Goal: Task Accomplishment & Management: Complete application form

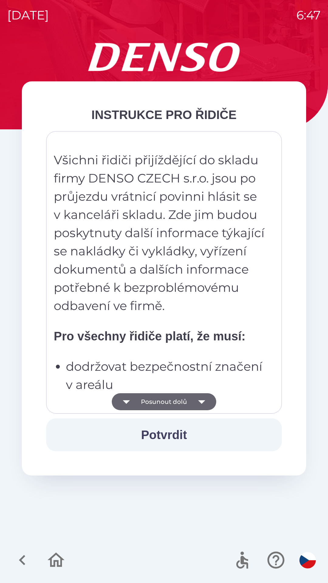
click at [189, 402] on button "Posunout dolů" at bounding box center [164, 401] width 105 height 17
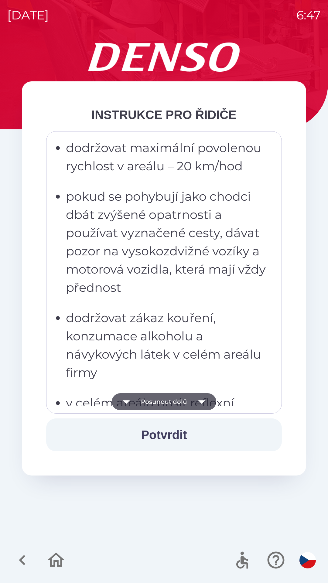
click at [191, 399] on button "Posunout dolů" at bounding box center [164, 401] width 105 height 17
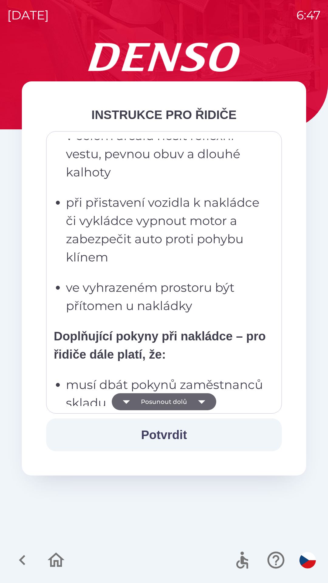
click at [190, 404] on button "Posunout dolů" at bounding box center [164, 401] width 105 height 17
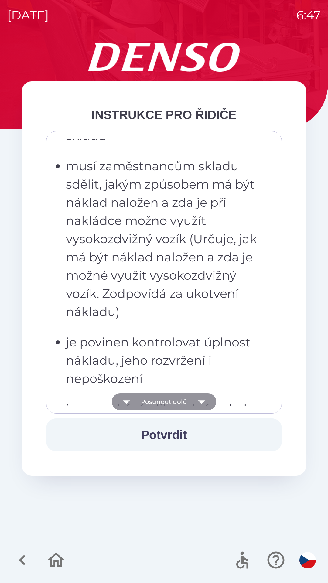
click at [189, 404] on button "Posunout dolů" at bounding box center [164, 401] width 105 height 17
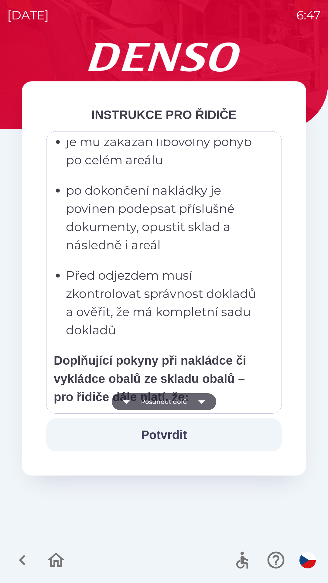
click at [181, 401] on button "Posunout dolů" at bounding box center [164, 401] width 105 height 17
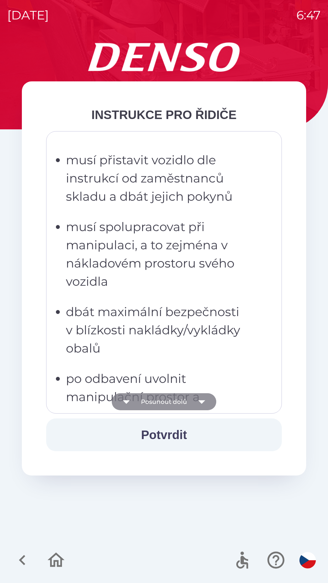
click at [187, 404] on button "Posunout dolů" at bounding box center [164, 401] width 105 height 17
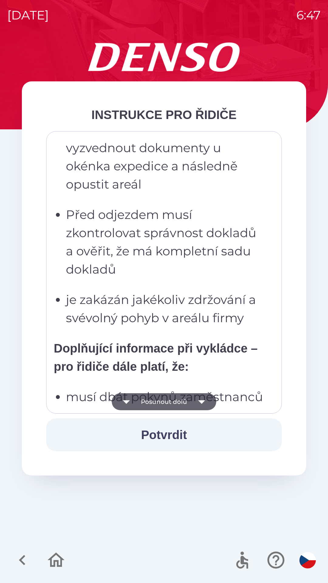
click at [184, 402] on button "Posunout dolů" at bounding box center [164, 401] width 105 height 17
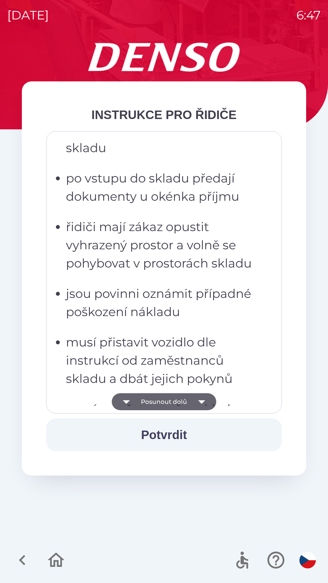
click at [182, 401] on button "Posunout dolů" at bounding box center [164, 401] width 105 height 17
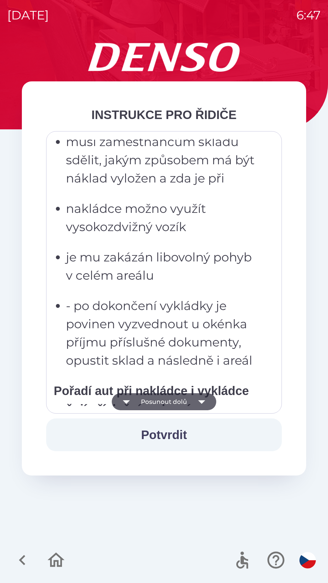
click at [180, 403] on button "Posunout dolů" at bounding box center [164, 401] width 105 height 17
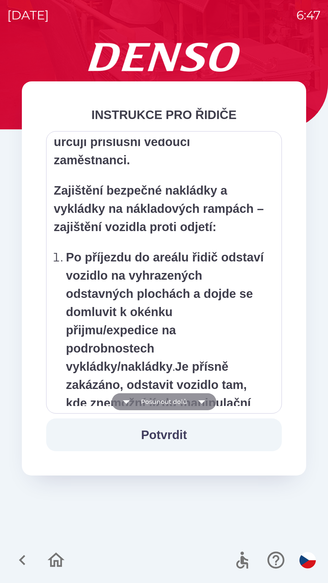
click at [175, 400] on button "Posunout dolů" at bounding box center [164, 401] width 105 height 17
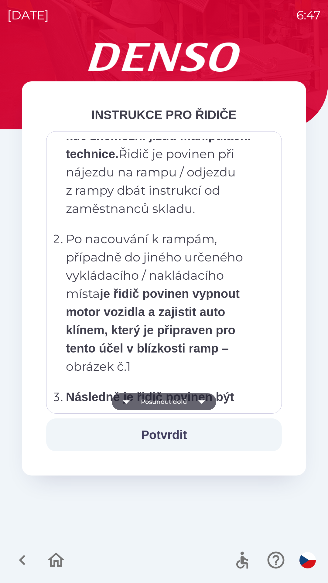
click at [178, 400] on button "Posunout dolů" at bounding box center [164, 401] width 105 height 17
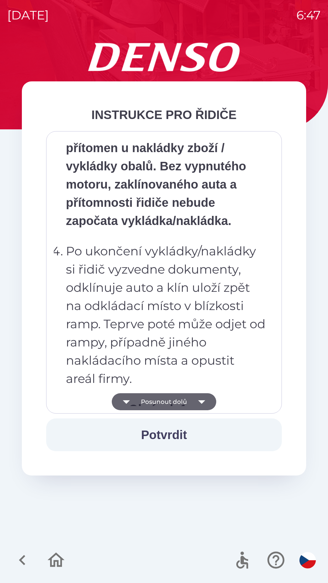
click at [177, 403] on button "Posunout dolů" at bounding box center [164, 401] width 105 height 17
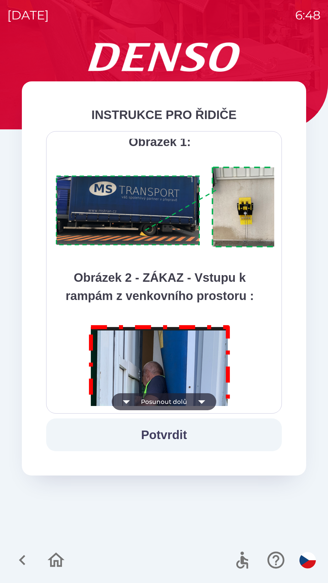
click at [177, 398] on button "Posunout dolů" at bounding box center [164, 401] width 105 height 17
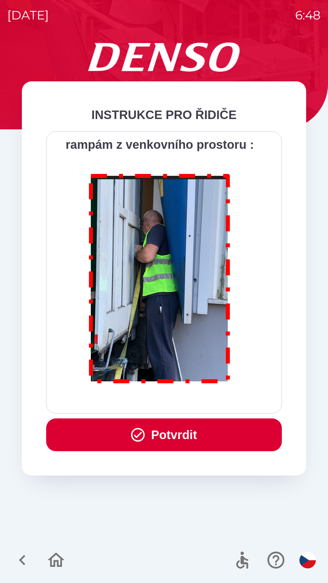
click at [185, 432] on button "Potvrdit" at bounding box center [164, 435] width 236 height 33
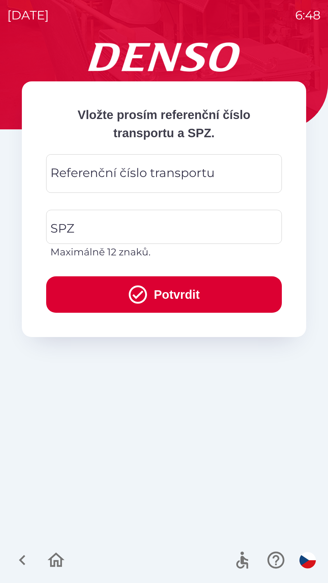
click at [185, 176] on div "Referenční číslo transportu Referenční číslo transportu" at bounding box center [164, 173] width 236 height 39
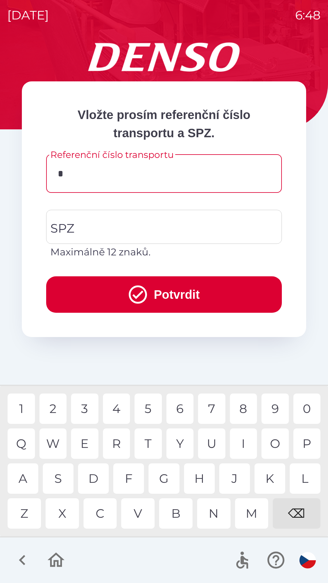
click at [151, 444] on div "T" at bounding box center [148, 444] width 27 height 30
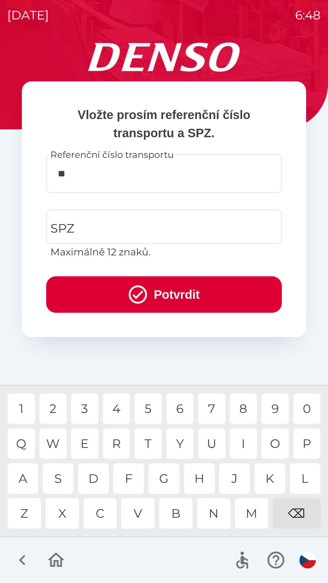
click at [163, 478] on div "G" at bounding box center [164, 479] width 31 height 30
click at [175, 515] on div "B" at bounding box center [175, 514] width 33 height 30
click at [116, 409] on div "4" at bounding box center [116, 409] width 27 height 30
type input "**********"
click at [185, 226] on input "SPZ" at bounding box center [159, 227] width 221 height 29
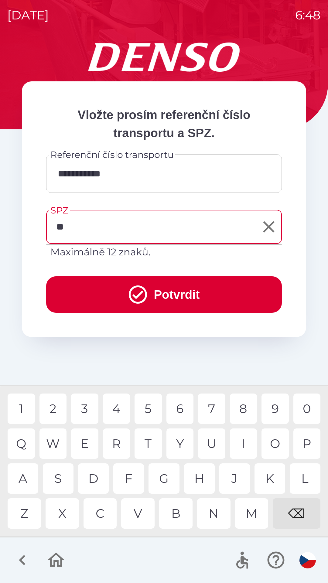
click at [59, 480] on div "S" at bounding box center [58, 479] width 31 height 30
click at [84, 407] on div "3" at bounding box center [84, 409] width 27 height 30
click at [306, 410] on div "0" at bounding box center [306, 409] width 27 height 30
click at [149, 410] on div "5" at bounding box center [148, 409] width 27 height 30
type input "*******"
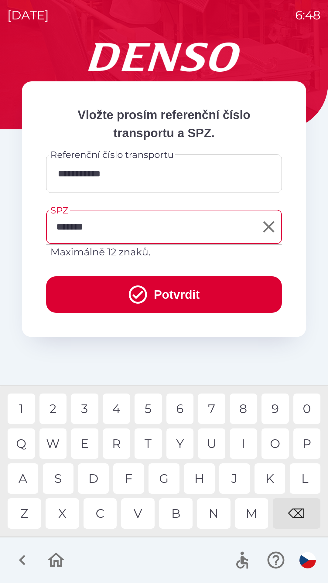
click at [275, 410] on div "9" at bounding box center [275, 409] width 27 height 30
click at [183, 295] on button "Potvrdit" at bounding box center [164, 294] width 236 height 36
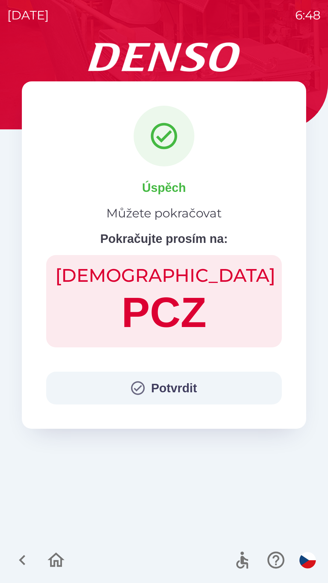
click at [170, 387] on button "Potvrdit" at bounding box center [164, 388] width 236 height 33
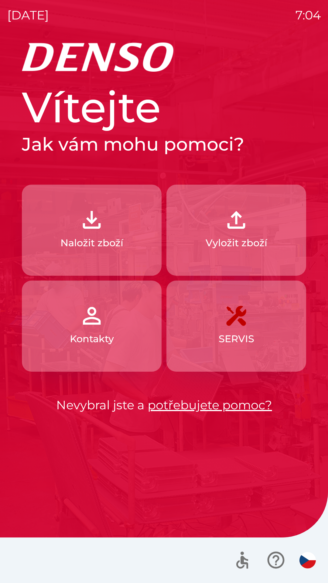
click at [228, 234] on button "Vyložit zboží" at bounding box center [236, 230] width 140 height 91
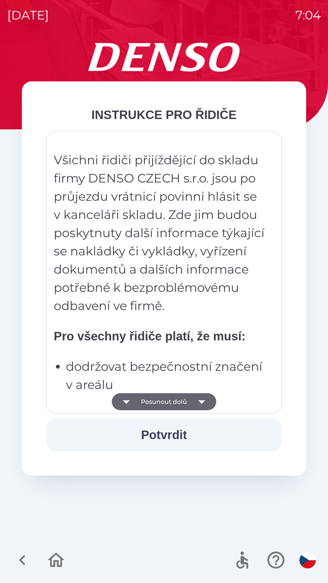
click at [165, 403] on button "Posunout dolů" at bounding box center [164, 401] width 105 height 17
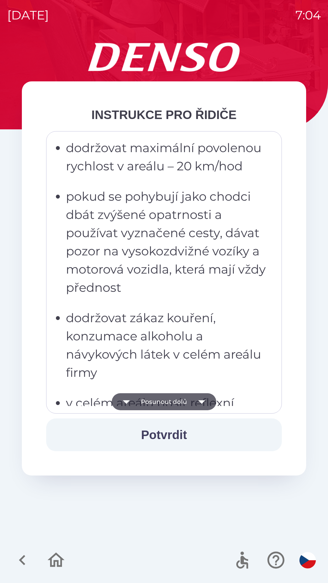
click at [168, 403] on button "Posunout dolů" at bounding box center [164, 401] width 105 height 17
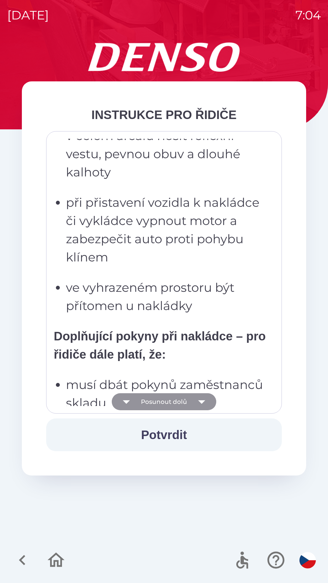
click at [165, 403] on button "Posunout dolů" at bounding box center [164, 401] width 105 height 17
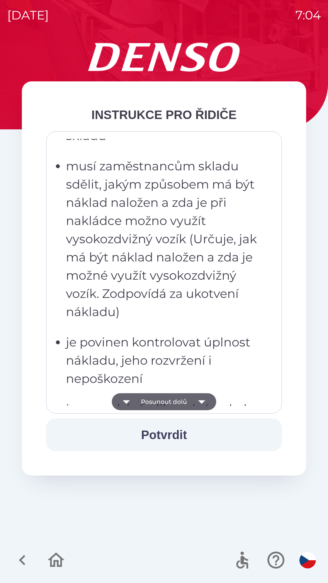
click at [164, 403] on button "Posunout dolů" at bounding box center [164, 401] width 105 height 17
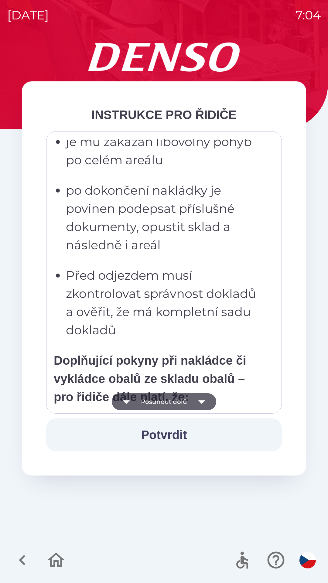
click at [167, 401] on button "Posunout dolů" at bounding box center [164, 401] width 105 height 17
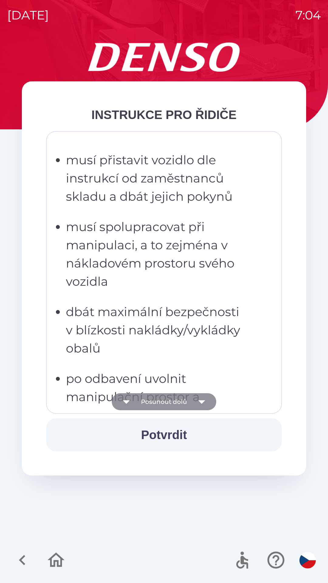
click at [166, 404] on button "Posunout dolů" at bounding box center [164, 401] width 105 height 17
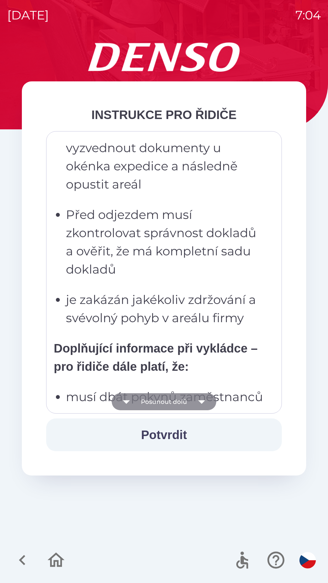
click at [167, 397] on button "Posunout dolů" at bounding box center [164, 401] width 105 height 17
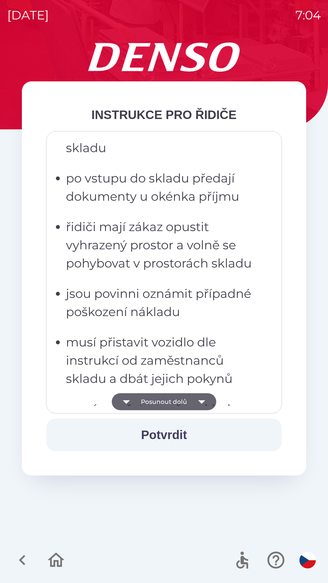
click at [164, 402] on button "Posunout dolů" at bounding box center [164, 401] width 105 height 17
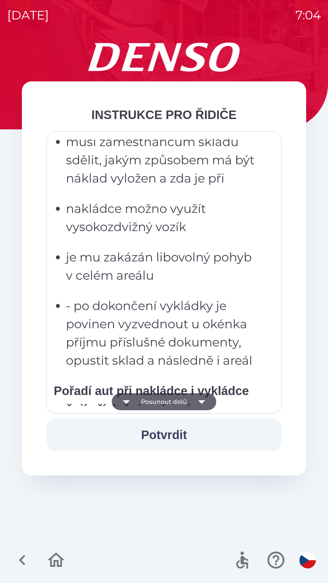
click at [164, 404] on button "Posunout dolů" at bounding box center [164, 401] width 105 height 17
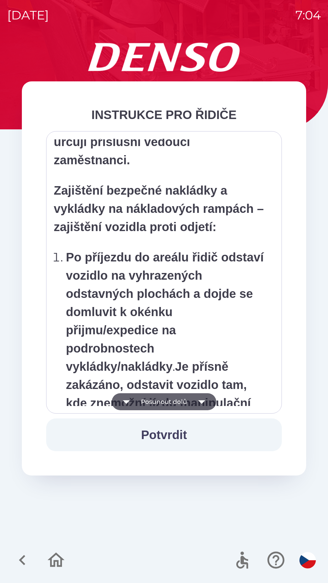
click at [167, 405] on button "Posunout dolů" at bounding box center [164, 401] width 105 height 17
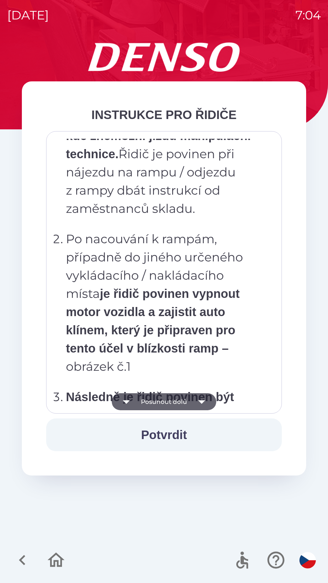
click at [167, 406] on button "Posunout dolů" at bounding box center [164, 401] width 105 height 17
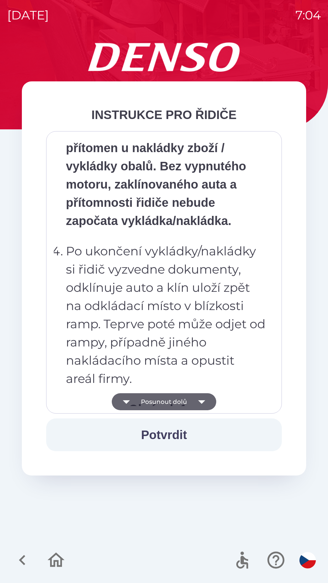
click at [166, 405] on button "Posunout dolů" at bounding box center [164, 401] width 105 height 17
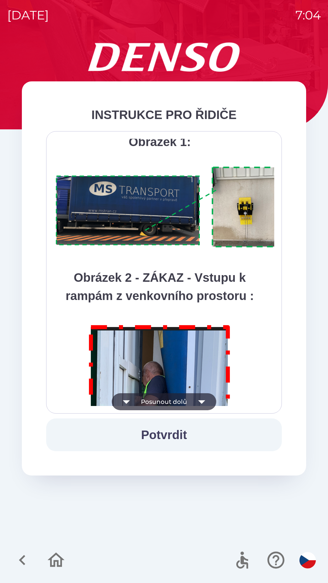
click at [167, 401] on button "Posunout dolů" at bounding box center [164, 401] width 105 height 17
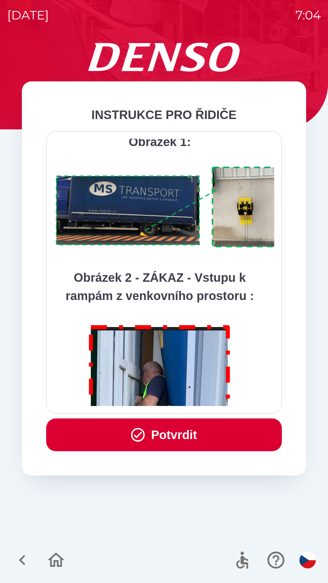
scroll to position [3414, 0]
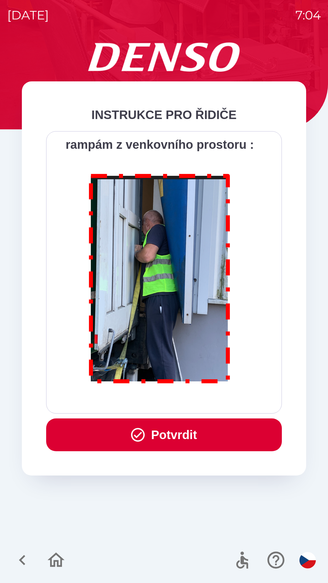
click at [176, 441] on button "Potvrdit" at bounding box center [164, 435] width 236 height 33
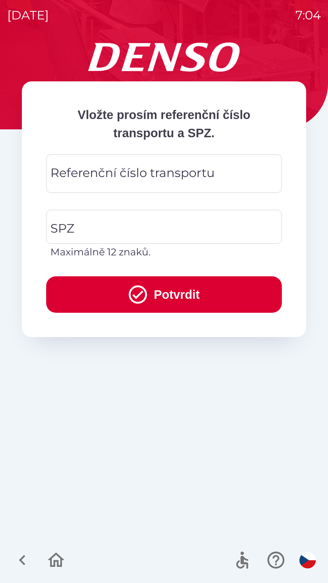
click at [111, 180] on div "Referenční číslo transportu Referenční číslo transportu" at bounding box center [164, 173] width 236 height 39
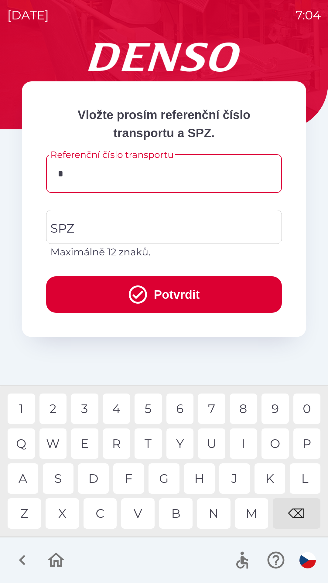
click at [265, 478] on div "K" at bounding box center [270, 479] width 31 height 30
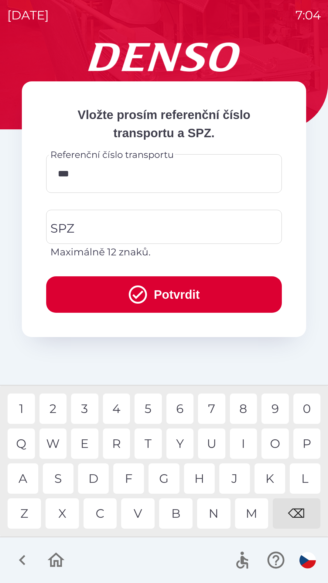
click at [103, 518] on div "C" at bounding box center [100, 514] width 33 height 30
click at [152, 409] on div "5" at bounding box center [148, 409] width 27 height 30
click at [306, 413] on div "0" at bounding box center [306, 409] width 27 height 30
click at [120, 407] on div "4" at bounding box center [116, 409] width 27 height 30
click at [118, 408] on div "4" at bounding box center [116, 409] width 27 height 30
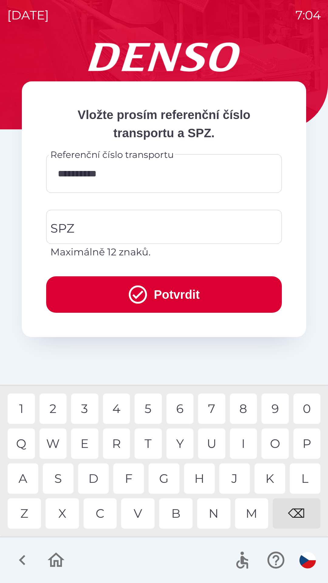
type input "**********"
click at [75, 222] on input "SPZ" at bounding box center [159, 227] width 221 height 29
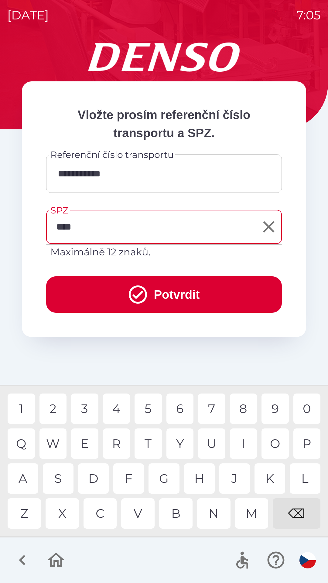
click at [84, 413] on div "3" at bounding box center [84, 409] width 27 height 30
click at [306, 413] on div "0" at bounding box center [306, 409] width 27 height 30
type input "*******"
click at [60, 411] on div "2" at bounding box center [52, 409] width 27 height 30
click at [166, 293] on button "Potvrdit" at bounding box center [164, 294] width 236 height 36
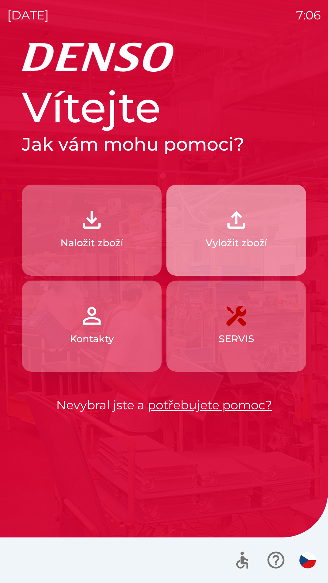
click at [267, 235] on button "Vyložit zboží" at bounding box center [236, 230] width 140 height 91
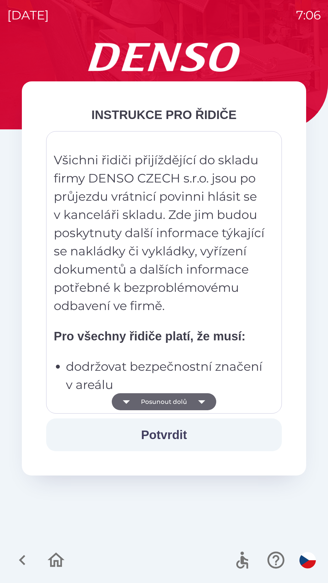
click at [188, 404] on button "Posunout dolů" at bounding box center [164, 401] width 105 height 17
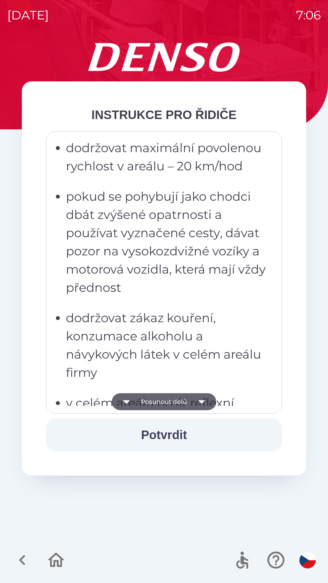
click at [197, 407] on icon "button" at bounding box center [201, 401] width 17 height 17
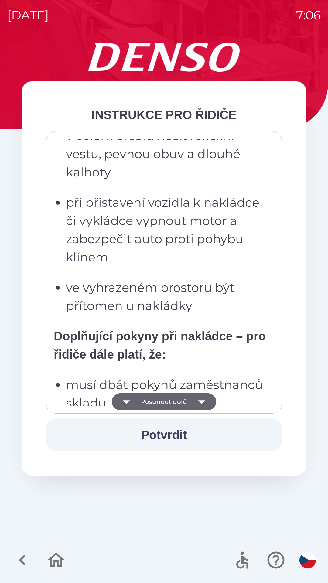
click at [201, 402] on icon "button" at bounding box center [201, 402] width 7 height 4
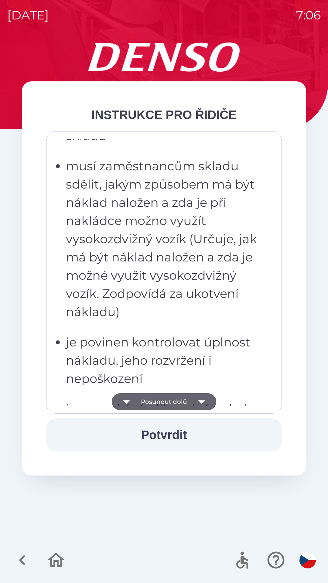
click at [205, 402] on icon "button" at bounding box center [201, 401] width 17 height 17
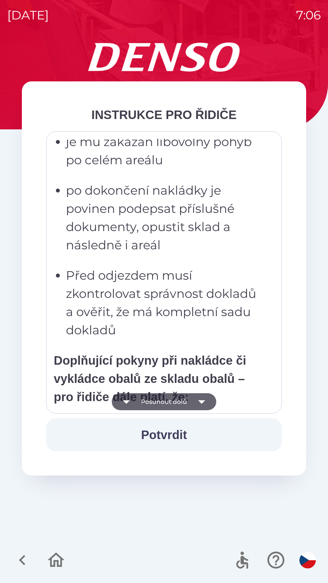
click at [206, 401] on icon "button" at bounding box center [201, 401] width 17 height 17
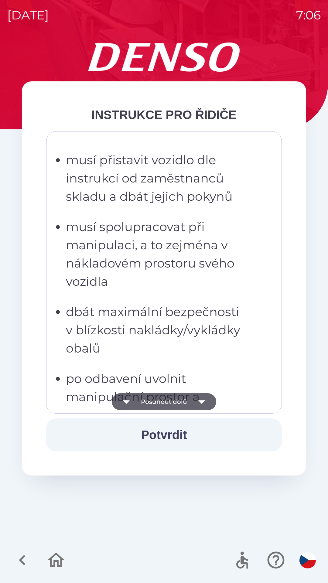
click at [204, 403] on icon "button" at bounding box center [201, 401] width 17 height 17
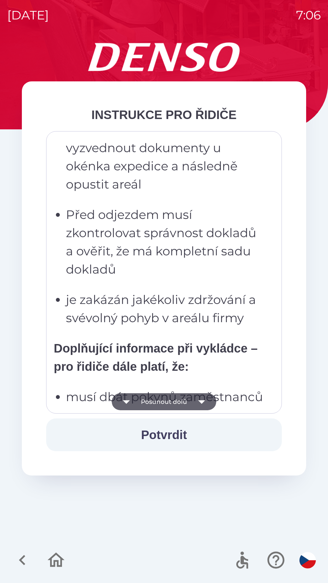
click at [205, 406] on icon "button" at bounding box center [201, 401] width 17 height 17
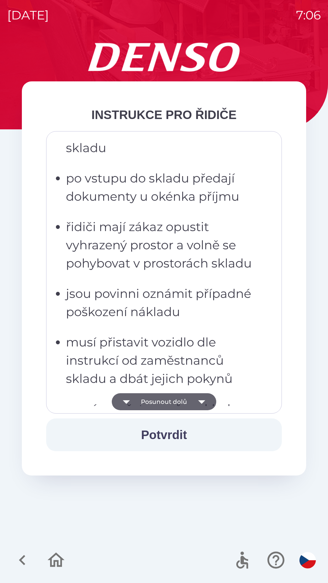
click at [205, 404] on icon "button" at bounding box center [201, 401] width 17 height 17
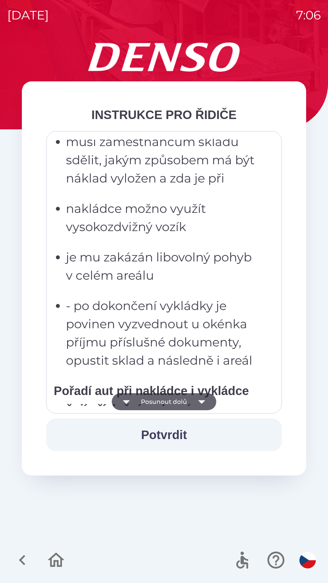
click at [202, 402] on icon "button" at bounding box center [201, 402] width 7 height 4
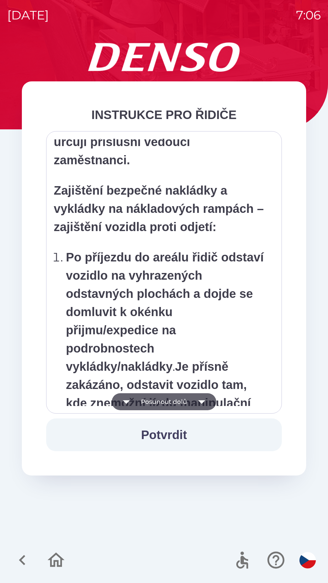
click at [205, 405] on icon "button" at bounding box center [201, 401] width 17 height 17
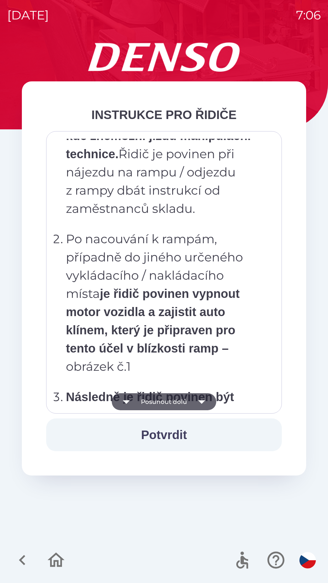
click at [198, 403] on icon "button" at bounding box center [201, 401] width 17 height 17
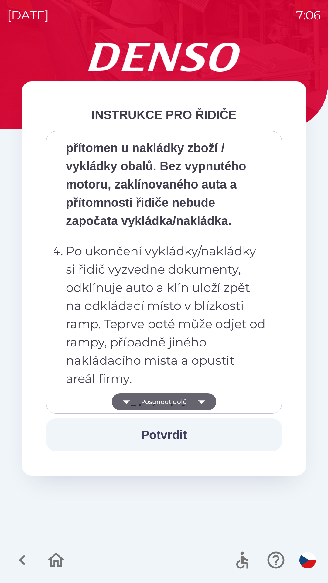
click at [205, 408] on icon "button" at bounding box center [201, 401] width 17 height 17
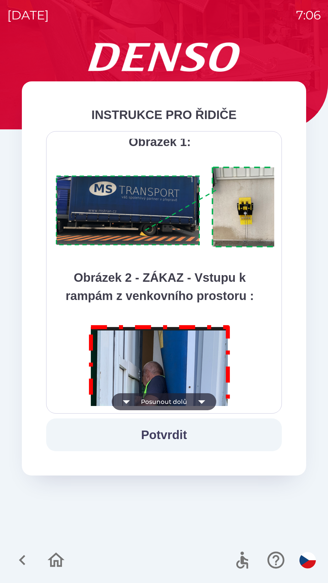
click at [207, 405] on icon "button" at bounding box center [201, 401] width 17 height 17
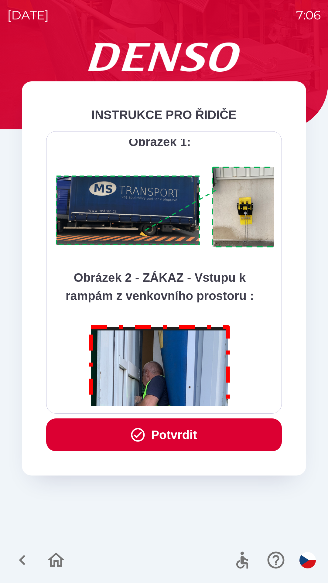
scroll to position [3414, 0]
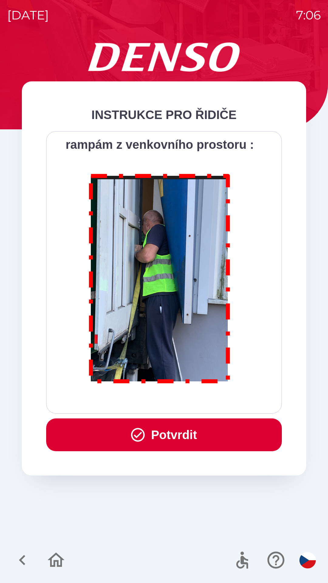
click at [182, 433] on button "Potvrdit" at bounding box center [164, 435] width 236 height 33
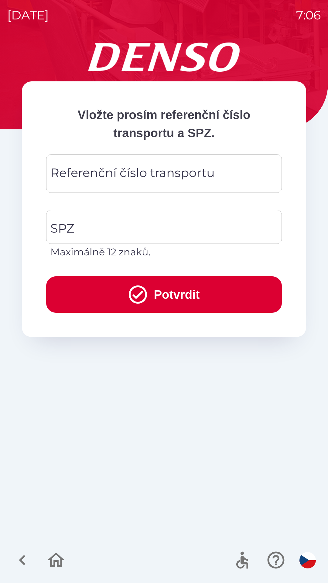
click at [161, 176] on div "Referenční číslo transportu Referenční číslo transportu" at bounding box center [164, 173] width 236 height 39
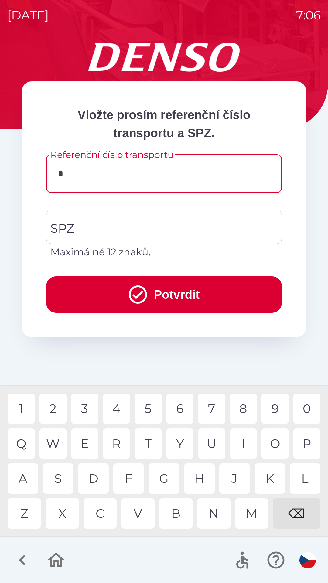
click at [102, 513] on div "C" at bounding box center [100, 514] width 33 height 30
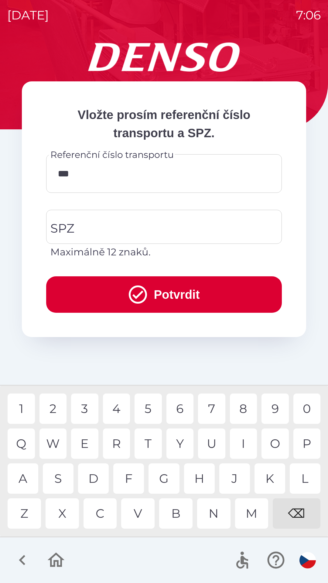
click at [179, 517] on div "B" at bounding box center [175, 514] width 33 height 30
click at [27, 409] on div "1" at bounding box center [21, 409] width 27 height 30
type input "*********"
click at [197, 227] on input "SPZ" at bounding box center [159, 227] width 221 height 29
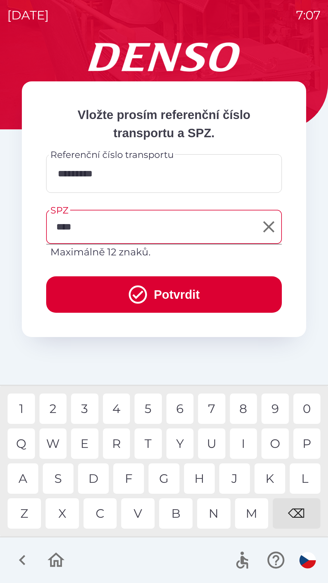
click at [271, 409] on div "9" at bounding box center [275, 409] width 27 height 30
type input "*******"
click at [22, 413] on div "1" at bounding box center [21, 409] width 27 height 30
click at [199, 292] on button "Potvrdit" at bounding box center [164, 294] width 236 height 36
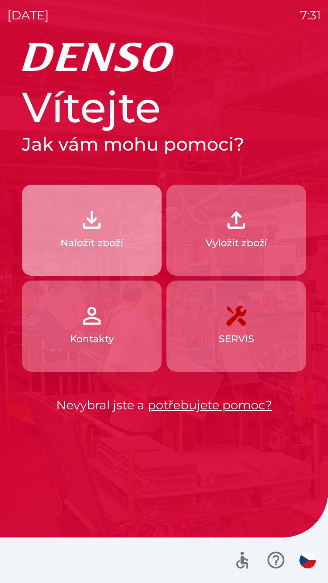
click at [101, 237] on p "Naložit zboží" at bounding box center [91, 243] width 63 height 15
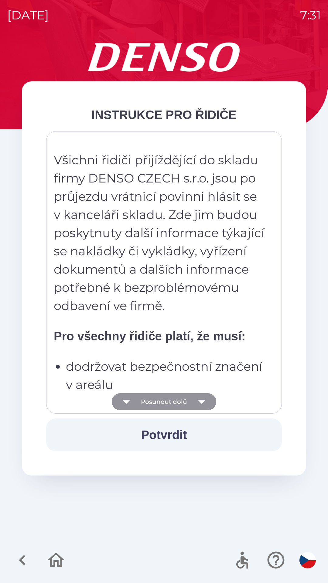
click at [201, 401] on icon "button" at bounding box center [201, 402] width 7 height 4
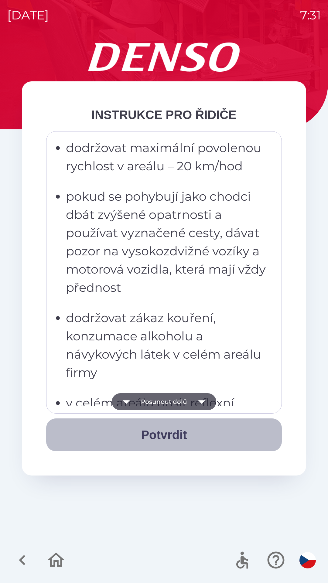
click at [168, 437] on button "Potvrdit" at bounding box center [164, 435] width 236 height 33
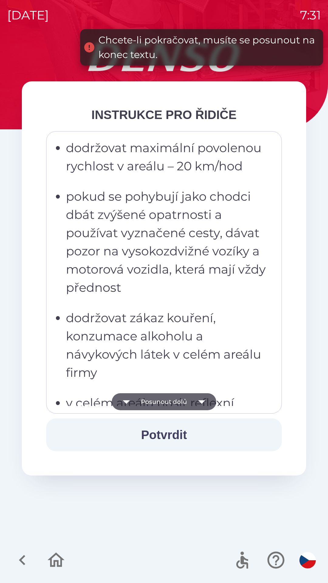
click at [202, 403] on icon "button" at bounding box center [201, 402] width 7 height 4
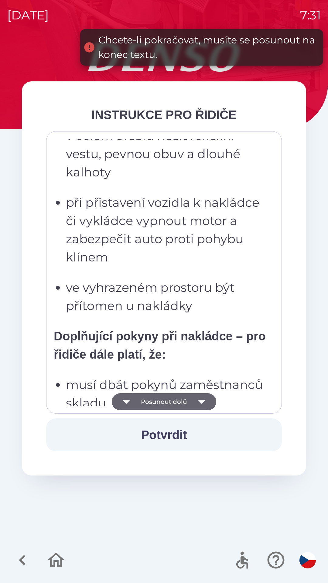
click at [206, 403] on icon "button" at bounding box center [201, 401] width 17 height 17
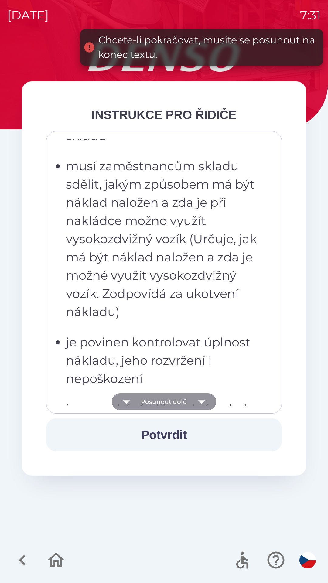
click at [203, 400] on icon "button" at bounding box center [201, 401] width 17 height 17
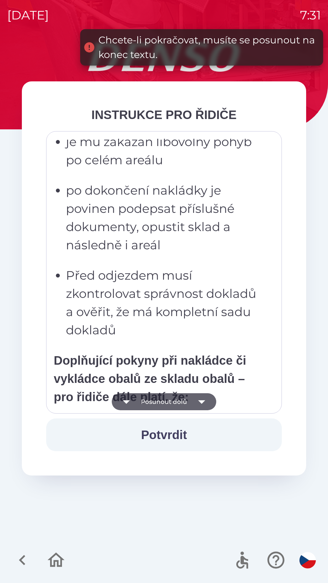
click at [201, 405] on icon "button" at bounding box center [201, 401] width 17 height 17
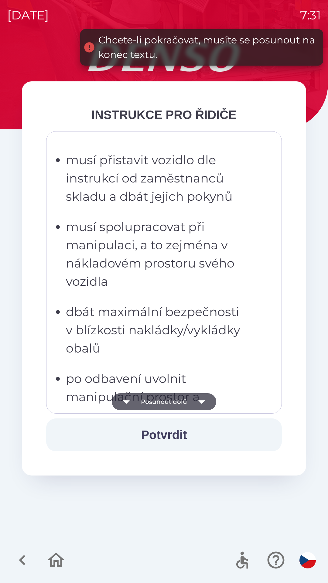
click at [203, 406] on icon "button" at bounding box center [201, 401] width 17 height 17
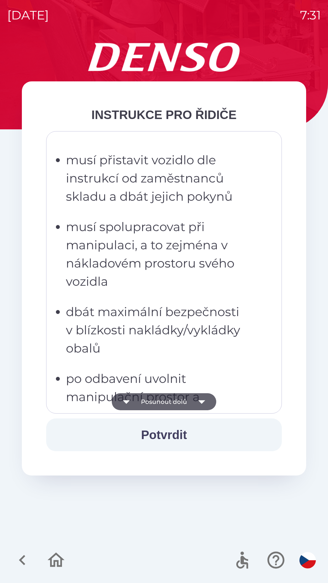
scroll to position [1604, 0]
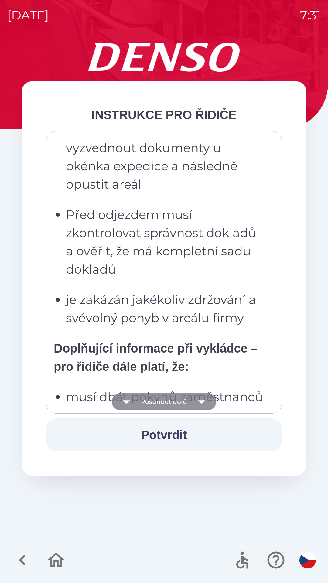
click at [204, 403] on icon "button" at bounding box center [201, 401] width 17 height 17
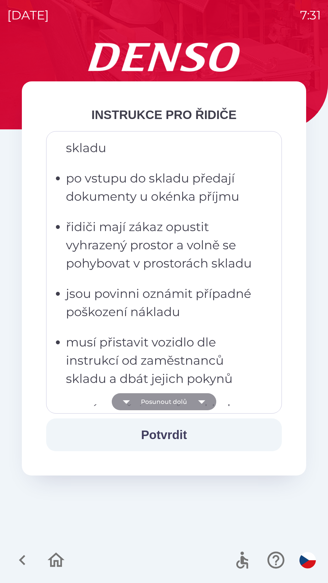
click at [203, 405] on icon "button" at bounding box center [201, 401] width 17 height 17
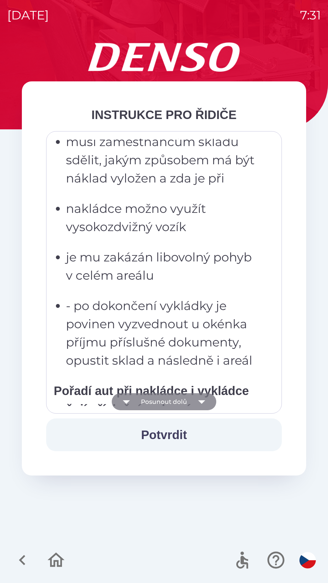
click at [199, 403] on icon "button" at bounding box center [201, 401] width 17 height 17
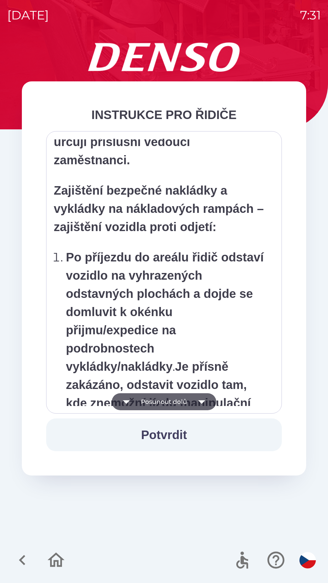
click at [203, 403] on icon "button" at bounding box center [201, 401] width 17 height 17
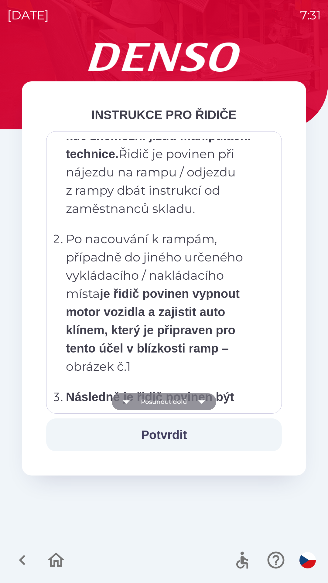
click at [205, 402] on icon "button" at bounding box center [201, 401] width 17 height 17
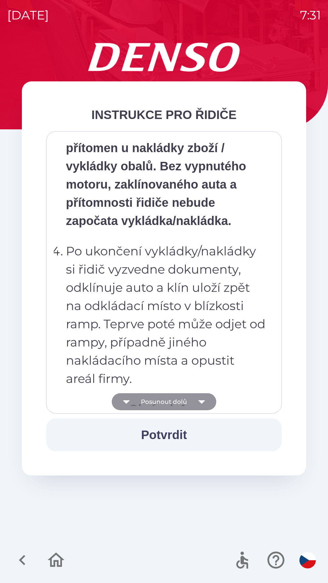
click at [202, 405] on icon "button" at bounding box center [201, 401] width 17 height 17
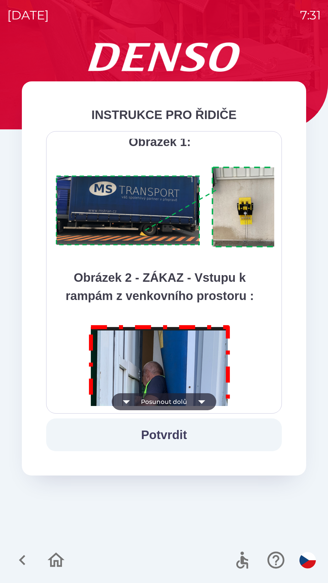
click at [206, 401] on icon "button" at bounding box center [201, 401] width 17 height 17
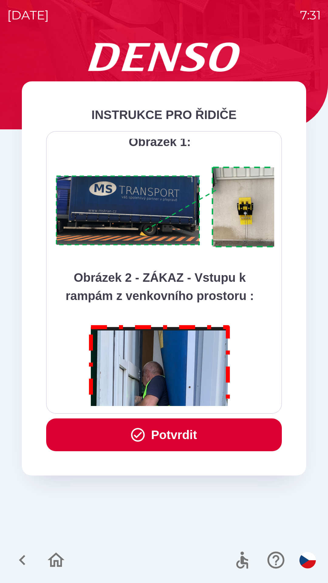
scroll to position [3414, 0]
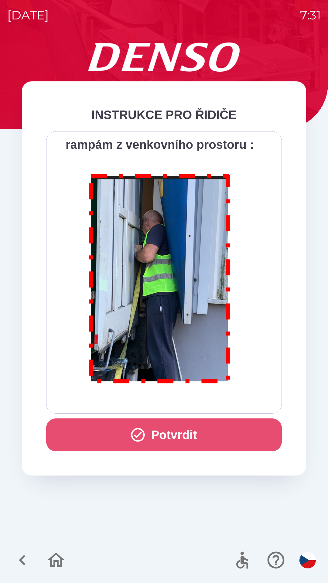
click at [184, 433] on button "Potvrdit" at bounding box center [164, 435] width 236 height 33
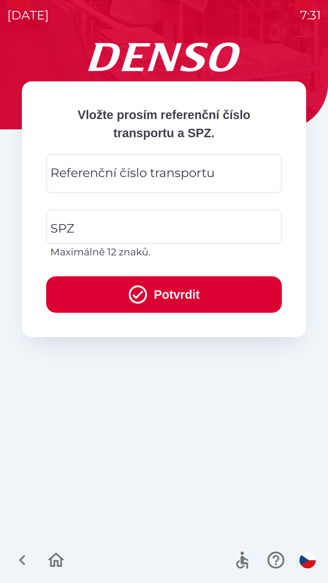
click at [114, 175] on div "Referenční číslo transportu Referenční číslo transportu" at bounding box center [164, 173] width 236 height 39
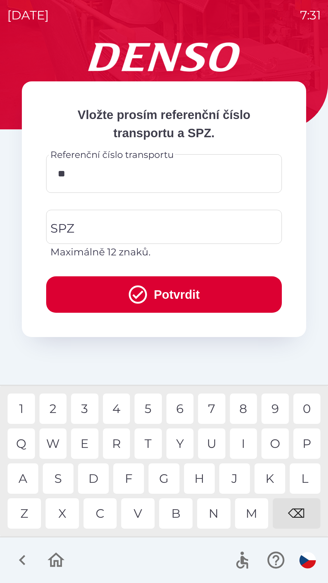
click at [115, 408] on div "4" at bounding box center [116, 409] width 27 height 30
click at [308, 410] on div "0" at bounding box center [306, 409] width 27 height 30
type input "******"
click at [99, 223] on input "SPZ" at bounding box center [159, 227] width 221 height 29
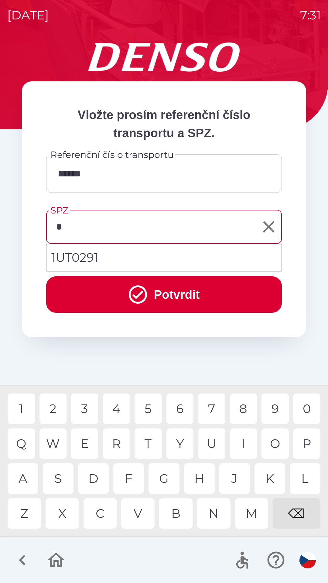
click at [278, 411] on div "9" at bounding box center [275, 409] width 27 height 30
click at [149, 442] on div "T" at bounding box center [148, 444] width 27 height 30
click at [150, 405] on div "5" at bounding box center [148, 409] width 27 height 30
click at [117, 408] on div "4" at bounding box center [116, 409] width 27 height 30
click at [183, 406] on div "6" at bounding box center [179, 409] width 27 height 30
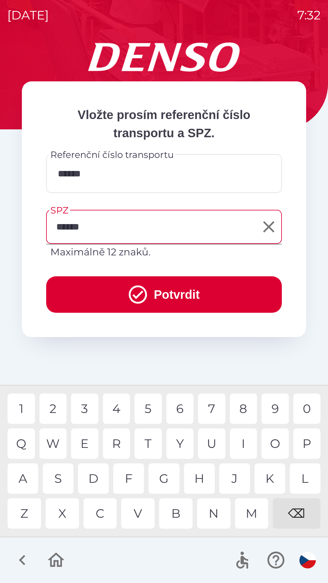
click at [87, 406] on div "3" at bounding box center [84, 409] width 27 height 30
type input "*******"
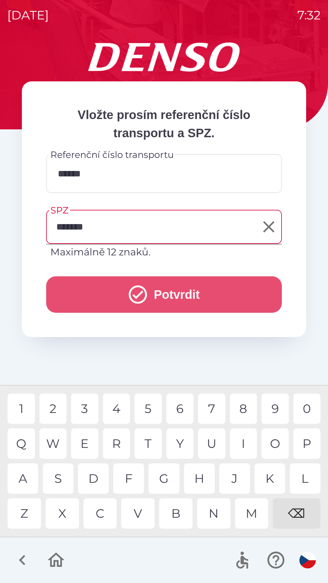
click at [181, 295] on button "Potvrdit" at bounding box center [164, 294] width 236 height 36
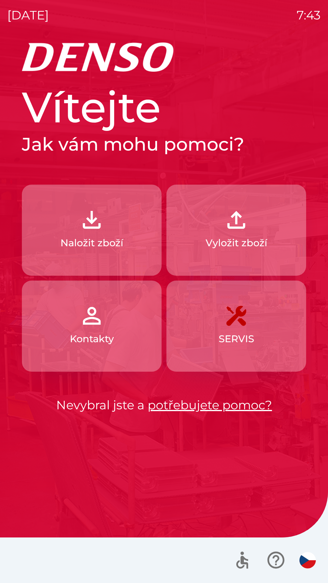
click at [239, 236] on p "Vyložit zboží" at bounding box center [237, 243] width 62 height 15
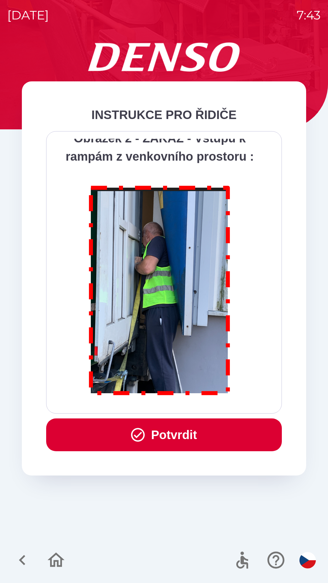
scroll to position [3414, 0]
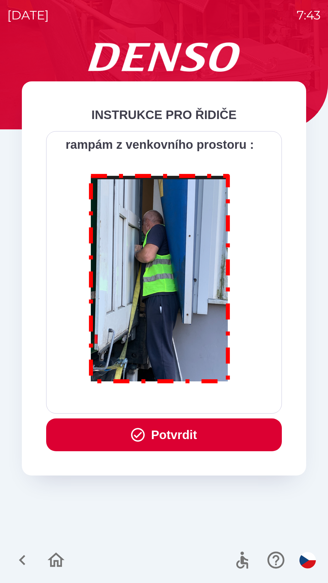
click at [165, 437] on button "Potvrdit" at bounding box center [164, 435] width 236 height 33
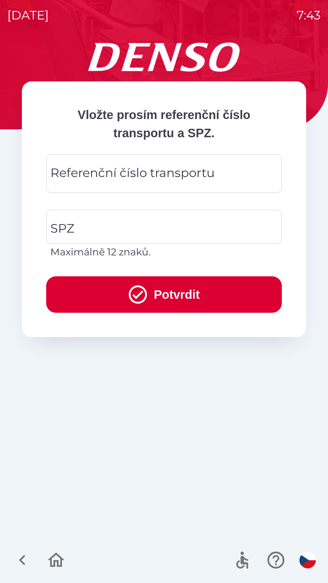
click at [69, 171] on div "Referenční číslo transportu Referenční číslo transportu" at bounding box center [164, 173] width 236 height 39
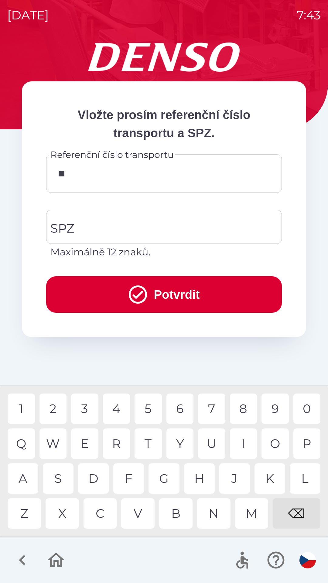
click at [273, 408] on div "9" at bounding box center [275, 409] width 27 height 30
click at [308, 408] on div "0" at bounding box center [306, 409] width 27 height 30
click at [22, 408] on div "1" at bounding box center [21, 409] width 27 height 30
type input "********"
click at [70, 221] on div "SPZ SPZ Maximálně 12 znaků." at bounding box center [164, 235] width 236 height 50
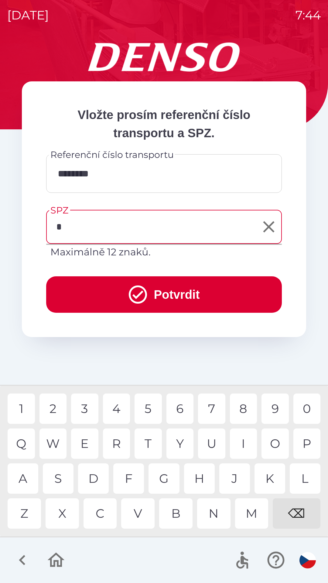
click at [301, 444] on div "P" at bounding box center [306, 444] width 27 height 30
click at [27, 518] on div "Z" at bounding box center [24, 514] width 33 height 30
click at [276, 407] on div "9" at bounding box center [275, 409] width 27 height 30
click at [85, 407] on div "3" at bounding box center [84, 409] width 27 height 30
type input "******"
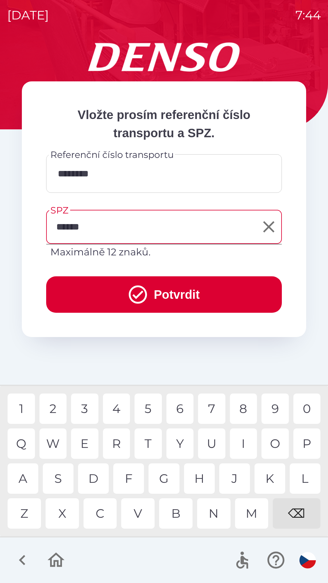
click at [187, 409] on div "6" at bounding box center [179, 409] width 27 height 30
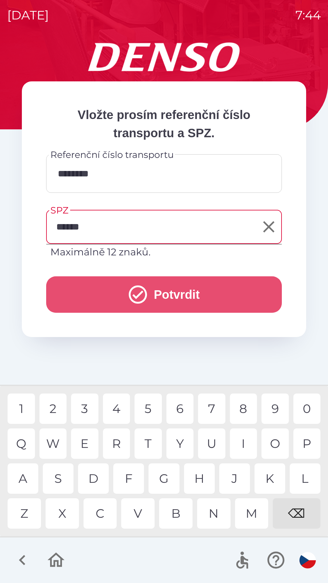
click at [177, 291] on button "Potvrdit" at bounding box center [164, 294] width 236 height 36
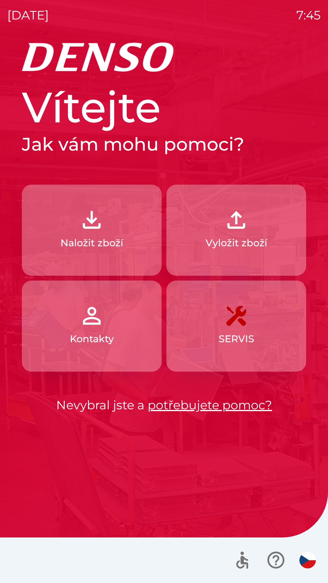
click at [103, 252] on button "Naložit zboží" at bounding box center [92, 230] width 140 height 91
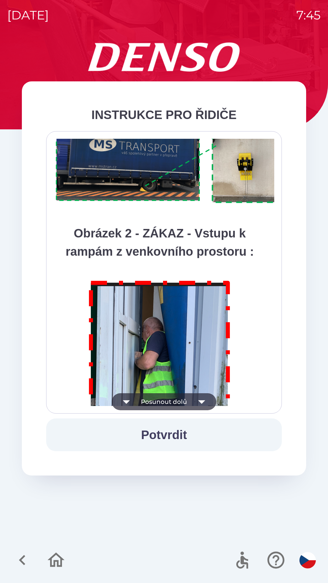
scroll to position [3414, 0]
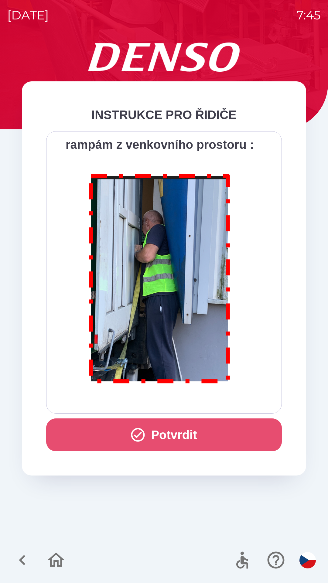
click at [165, 440] on button "Potvrdit" at bounding box center [164, 435] width 236 height 33
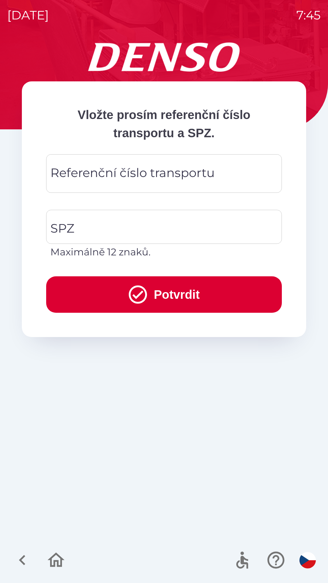
click at [116, 169] on div "Referenční číslo transportu Referenční číslo transportu" at bounding box center [164, 173] width 236 height 39
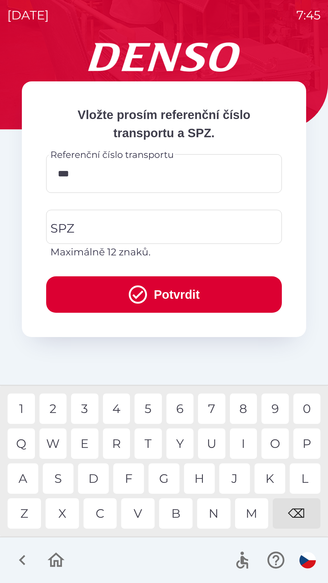
click at [144, 406] on div "5" at bounding box center [148, 409] width 27 height 30
click at [50, 410] on div "2" at bounding box center [52, 409] width 27 height 30
click at [312, 416] on div "0" at bounding box center [306, 409] width 27 height 30
type input "******"
click at [84, 404] on div "3" at bounding box center [84, 409] width 27 height 30
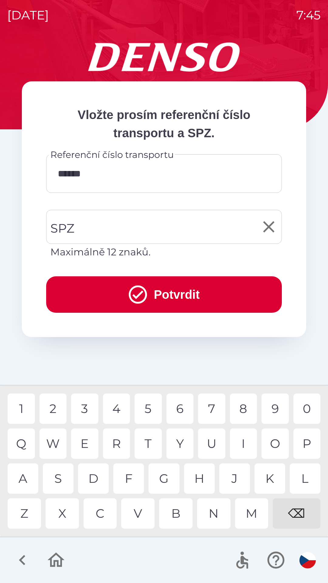
click at [104, 223] on input "SPZ" at bounding box center [159, 227] width 221 height 29
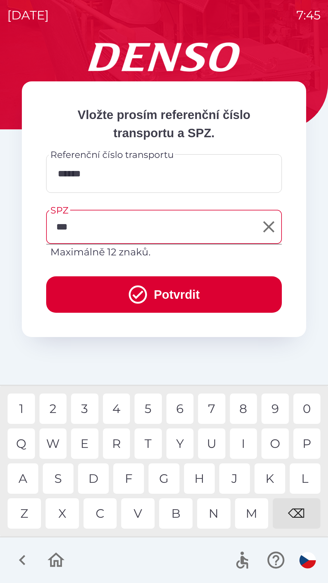
click at [307, 438] on div "P" at bounding box center [306, 444] width 27 height 30
type input "*******"
click at [176, 287] on button "Potvrdit" at bounding box center [164, 294] width 236 height 36
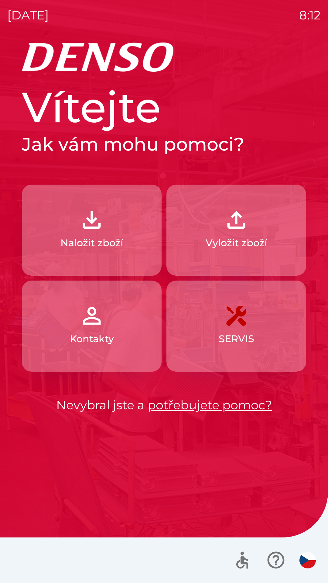
click at [215, 228] on button "Vyložit zboží" at bounding box center [236, 230] width 140 height 91
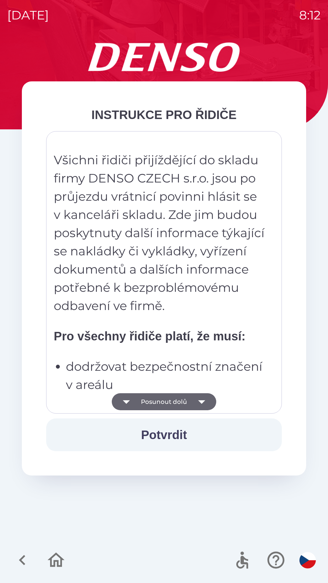
click at [162, 437] on button "Potvrdit" at bounding box center [164, 435] width 236 height 33
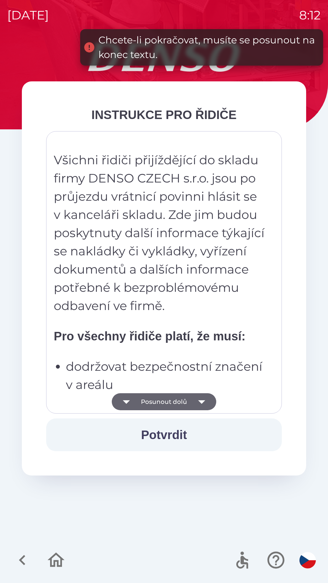
click at [208, 401] on icon "button" at bounding box center [201, 401] width 17 height 17
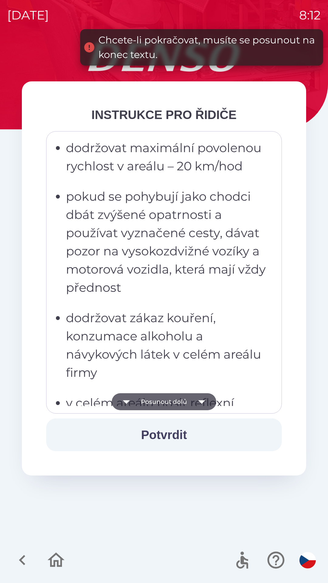
click at [160, 432] on button "Potvrdit" at bounding box center [164, 435] width 236 height 33
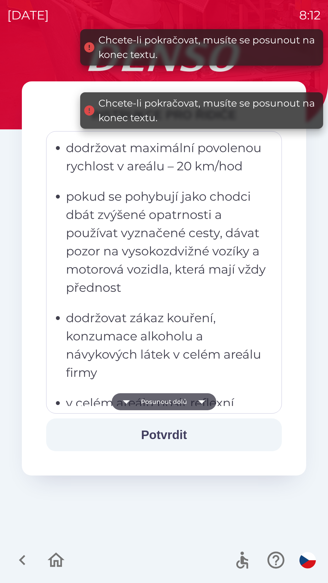
click at [204, 402] on icon "button" at bounding box center [201, 401] width 17 height 17
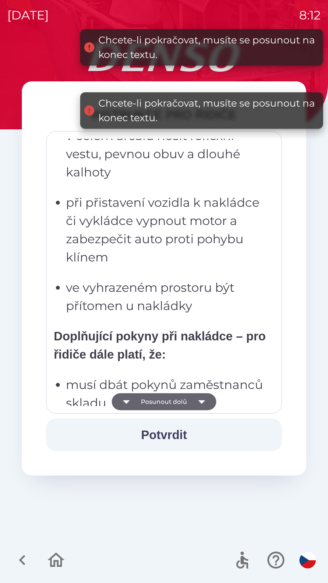
click at [198, 396] on icon "button" at bounding box center [201, 401] width 17 height 17
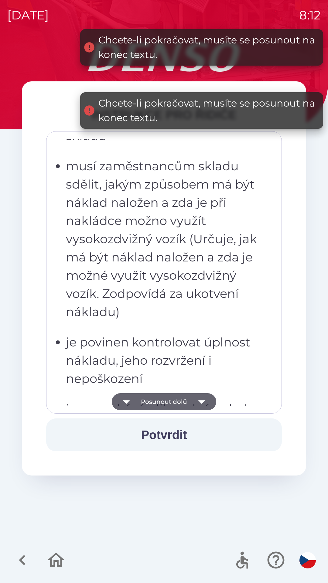
click at [201, 401] on icon "button" at bounding box center [201, 402] width 7 height 4
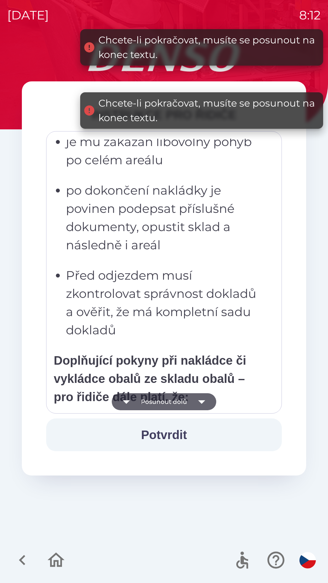
click at [201, 400] on icon "button" at bounding box center [201, 401] width 17 height 17
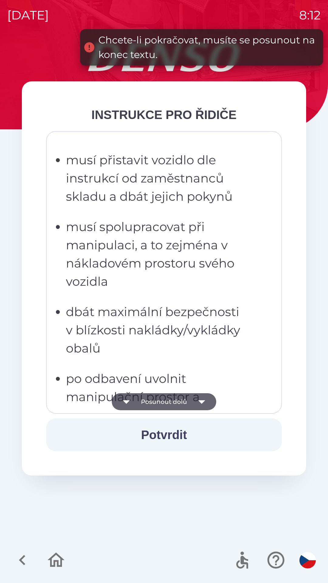
click at [202, 398] on icon "button" at bounding box center [201, 401] width 17 height 17
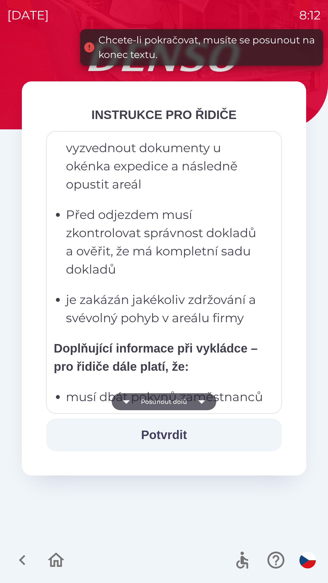
click at [201, 400] on icon "button" at bounding box center [201, 401] width 17 height 17
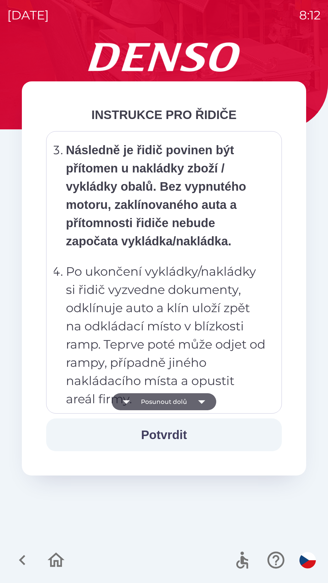
scroll to position [3163, 0]
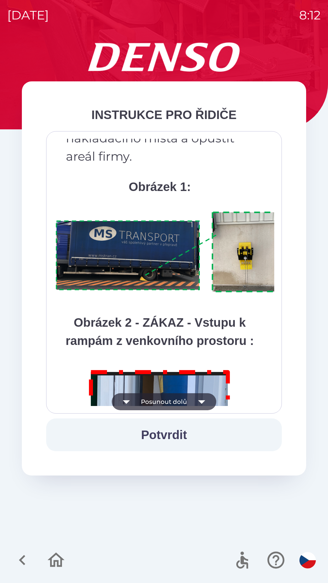
click at [160, 436] on button "Potvrdit" at bounding box center [164, 435] width 236 height 33
click at [201, 403] on icon "button" at bounding box center [201, 402] width 7 height 4
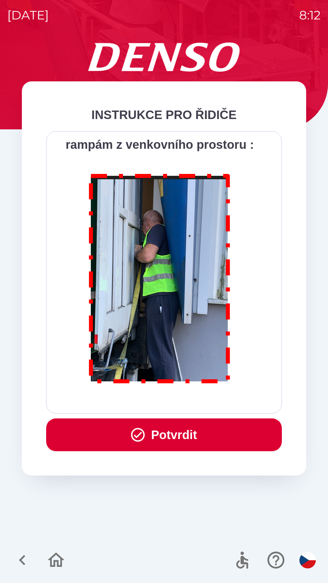
click at [184, 433] on button "Potvrdit" at bounding box center [164, 435] width 236 height 33
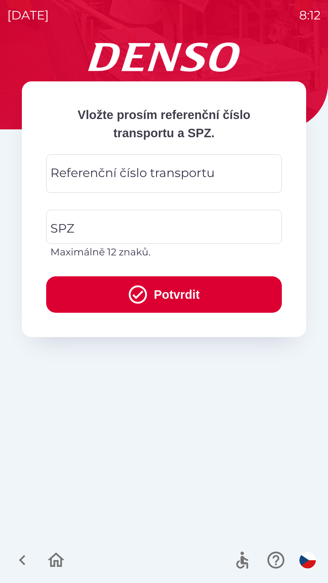
click at [67, 178] on div "Referenční číslo transportu Referenční číslo transportu" at bounding box center [164, 173] width 236 height 39
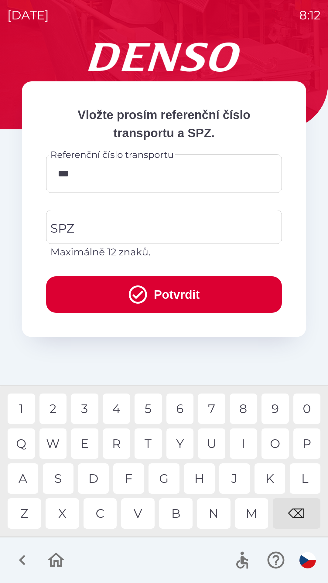
click at [170, 504] on div "B" at bounding box center [175, 514] width 33 height 30
type input "*******"
click at [84, 223] on input "SPZ" at bounding box center [159, 227] width 221 height 29
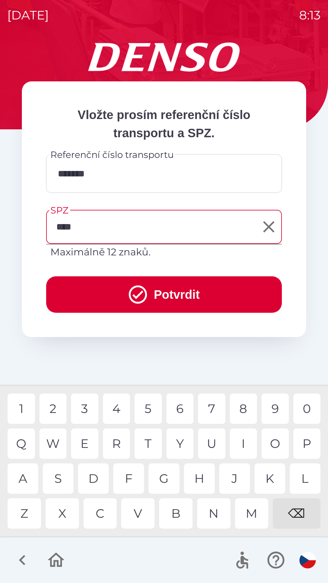
click at [174, 407] on div "6" at bounding box center [179, 409] width 27 height 30
type input "*******"
click at [22, 407] on div "1" at bounding box center [21, 409] width 27 height 30
click at [165, 292] on button "Potvrdit" at bounding box center [164, 294] width 236 height 36
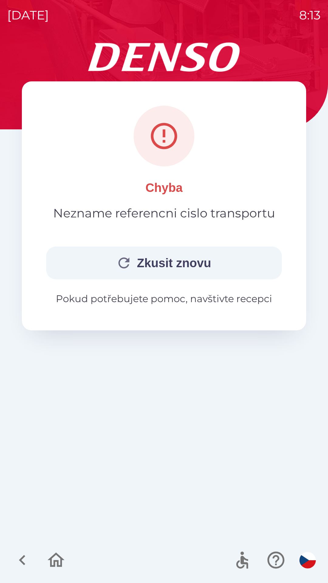
click at [183, 255] on button "Zkusit znovu" at bounding box center [164, 263] width 236 height 33
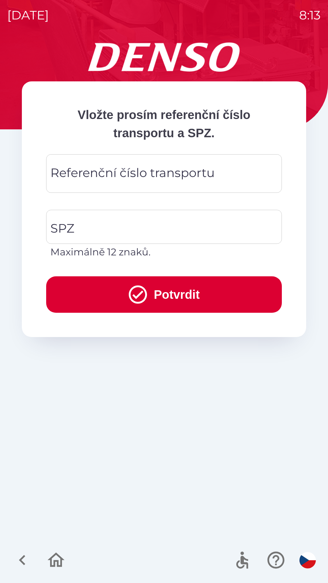
click at [67, 174] on div "Referenční číslo transportu Referenční číslo transportu" at bounding box center [164, 173] width 236 height 39
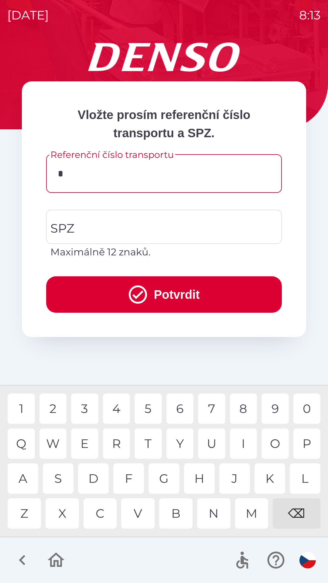
click at [297, 479] on div "L" at bounding box center [305, 479] width 31 height 30
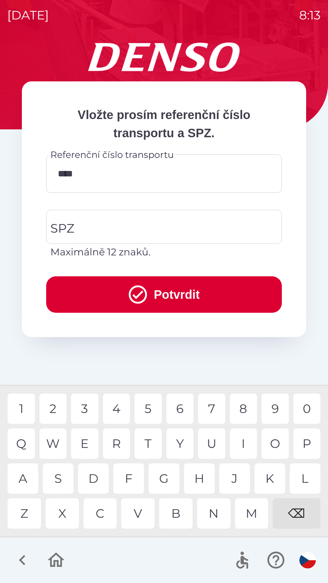
click at [305, 408] on div "0" at bounding box center [306, 409] width 27 height 30
click at [52, 406] on div "2" at bounding box center [52, 409] width 27 height 30
type input "*******"
click at [177, 408] on div "6" at bounding box center [179, 409] width 27 height 30
click at [63, 224] on div "SPZ SPZ Maximálně 12 znaků." at bounding box center [164, 235] width 236 height 50
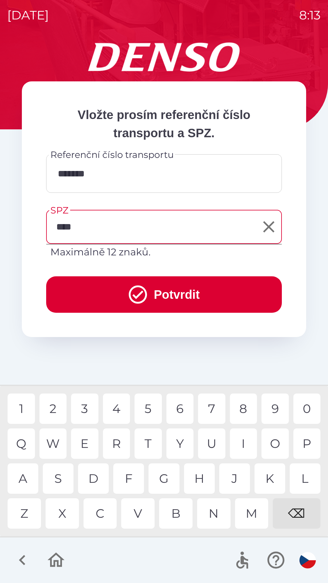
click at [183, 406] on div "6" at bounding box center [179, 409] width 27 height 30
click at [210, 411] on div "7" at bounding box center [211, 409] width 27 height 30
type input "*******"
click at [173, 290] on button "Potvrdit" at bounding box center [164, 294] width 236 height 36
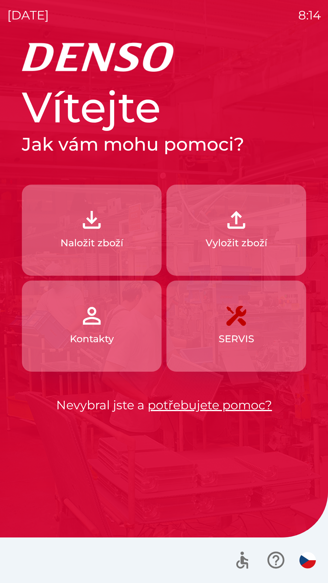
click at [100, 244] on p "Naložit zboží" at bounding box center [91, 243] width 63 height 15
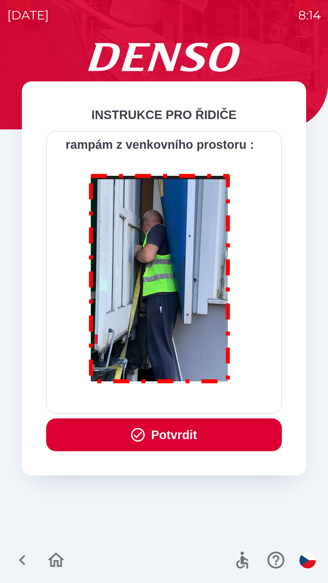
scroll to position [3414, 0]
click at [166, 436] on button "Potvrdit" at bounding box center [164, 435] width 236 height 33
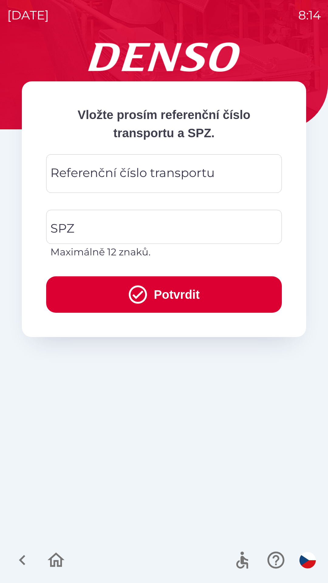
click at [99, 174] on div "Referenční číslo transportu Referenční číslo transportu" at bounding box center [164, 173] width 236 height 39
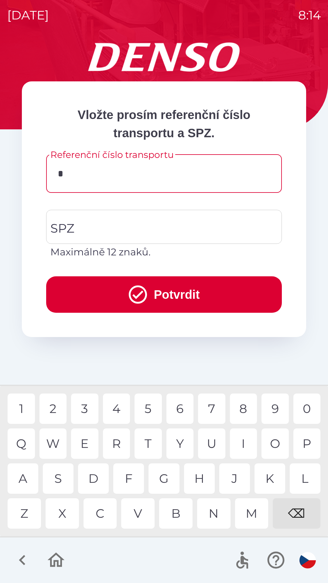
click at [23, 411] on div "1" at bounding box center [21, 409] width 27 height 30
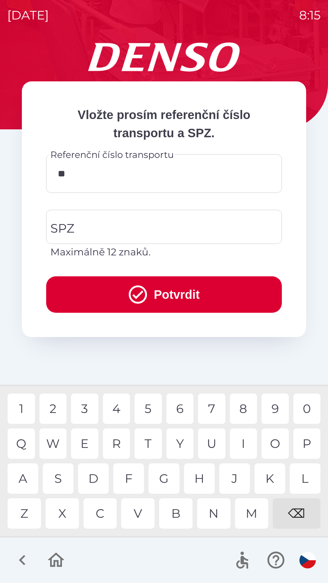
click at [269, 410] on div "9" at bounding box center [275, 409] width 27 height 30
click at [177, 405] on div "6" at bounding box center [179, 409] width 27 height 30
type input "*****"
click at [118, 224] on input "SPZ" at bounding box center [159, 227] width 221 height 29
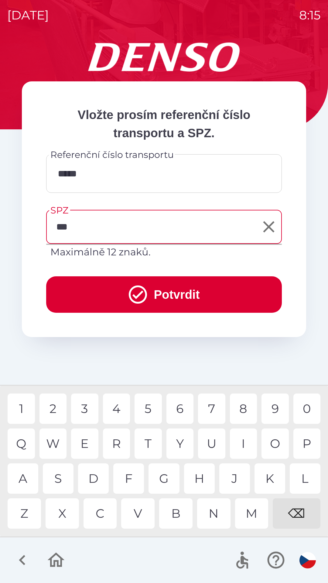
click at [306, 442] on div "P" at bounding box center [306, 444] width 27 height 30
type input "*******"
click at [162, 289] on button "Potvrdit" at bounding box center [164, 294] width 236 height 36
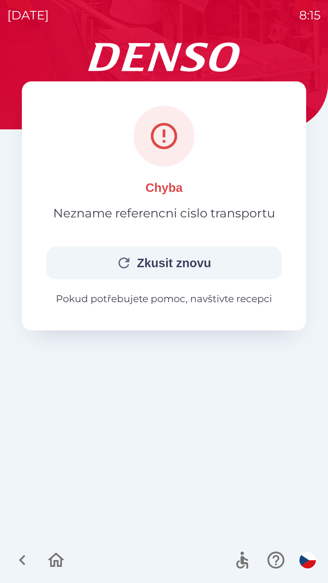
click at [166, 262] on button "Zkusit znovu" at bounding box center [164, 263] width 236 height 33
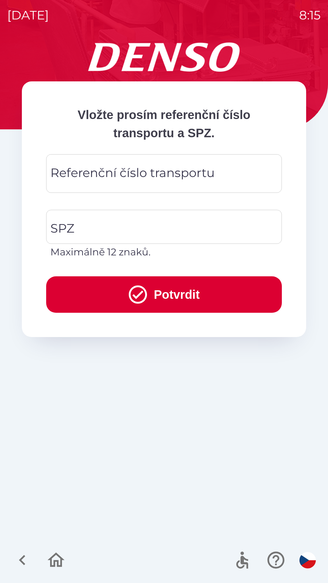
click at [113, 180] on div "Referenční číslo transportu Referenční číslo transportu" at bounding box center [164, 173] width 236 height 39
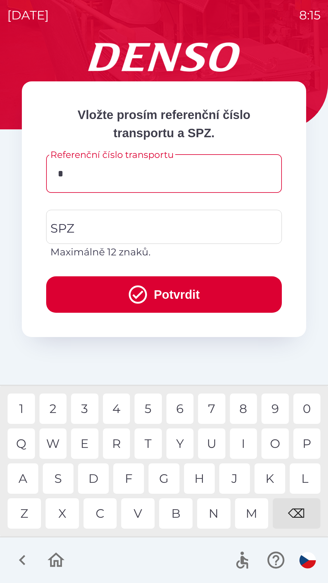
click at [116, 446] on div "R" at bounding box center [116, 444] width 27 height 30
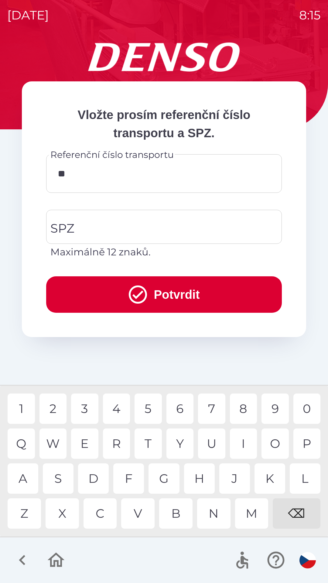
click at [24, 410] on div "1" at bounding box center [21, 409] width 27 height 30
click at [248, 409] on div "8" at bounding box center [243, 409] width 27 height 30
type input "******"
click at [248, 404] on div "8" at bounding box center [243, 409] width 27 height 30
click at [109, 227] on input "SPZ" at bounding box center [159, 227] width 221 height 29
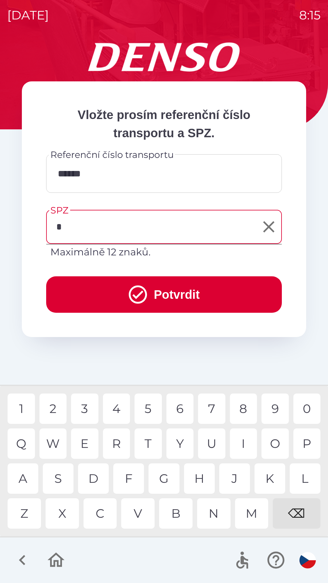
click at [120, 411] on div "4" at bounding box center [116, 409] width 27 height 30
click at [303, 445] on div "P" at bounding box center [306, 444] width 27 height 30
click at [300, 404] on div "0" at bounding box center [306, 409] width 27 height 30
type input "*******"
click at [153, 297] on button "Potvrdit" at bounding box center [164, 294] width 236 height 36
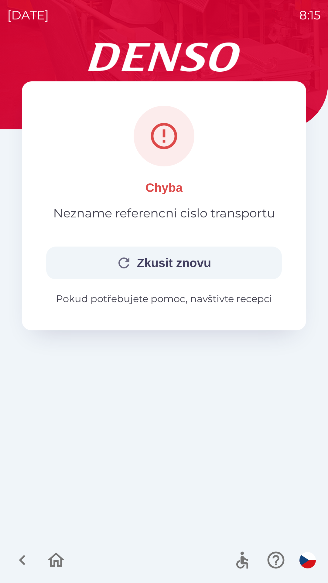
click at [152, 248] on button "Zkusit znovu" at bounding box center [164, 263] width 236 height 33
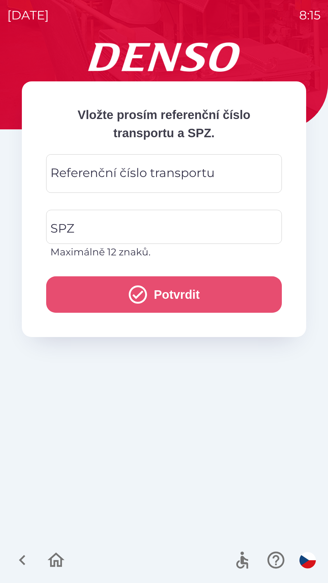
click at [136, 290] on icon "submit" at bounding box center [138, 295] width 22 height 22
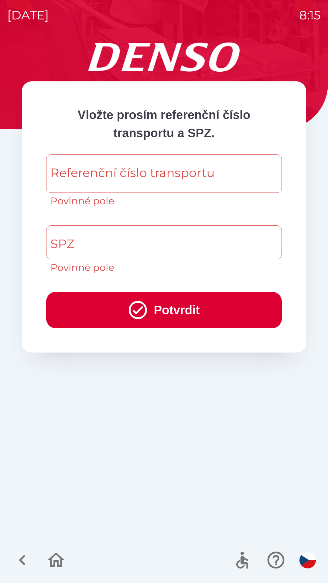
click at [21, 561] on icon "button" at bounding box center [22, 560] width 6 height 10
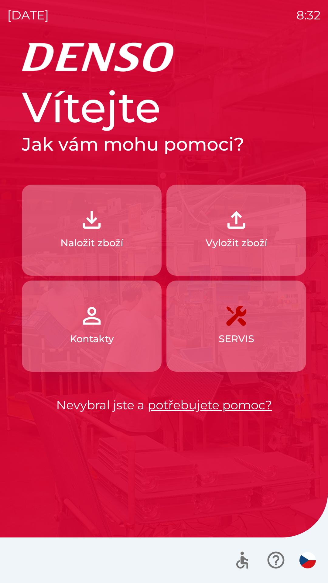
click at [239, 230] on img "button" at bounding box center [236, 220] width 27 height 27
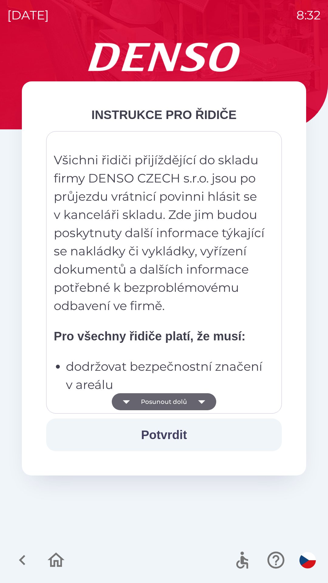
click at [197, 398] on icon "button" at bounding box center [201, 401] width 17 height 17
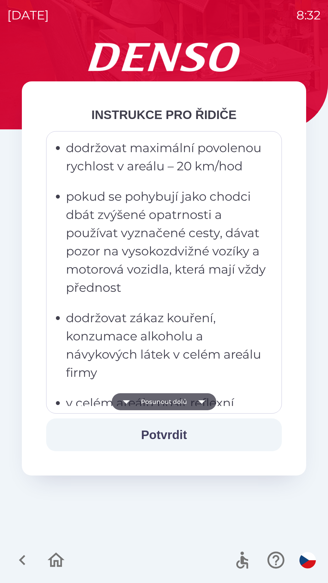
click at [190, 401] on button "Posunout dolů" at bounding box center [164, 401] width 105 height 17
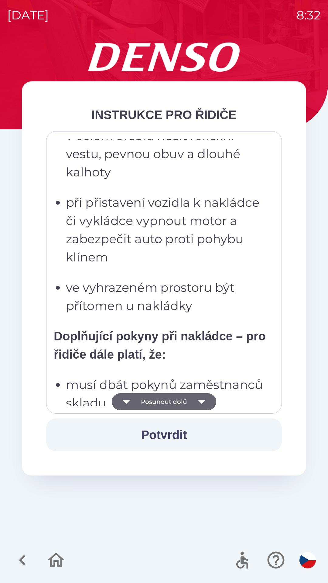
click at [189, 403] on button "Posunout dolů" at bounding box center [164, 401] width 105 height 17
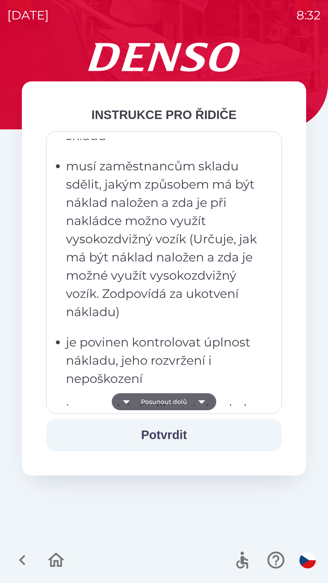
click at [192, 401] on button "Posunout dolů" at bounding box center [164, 401] width 105 height 17
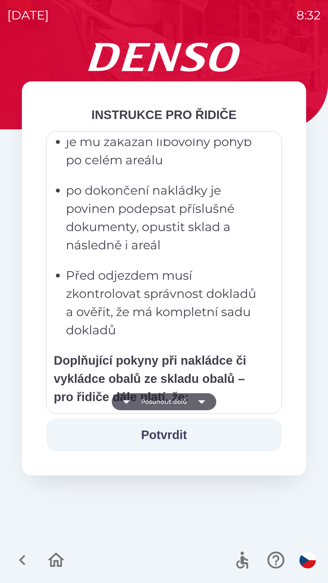
click at [193, 401] on icon "button" at bounding box center [201, 401] width 17 height 17
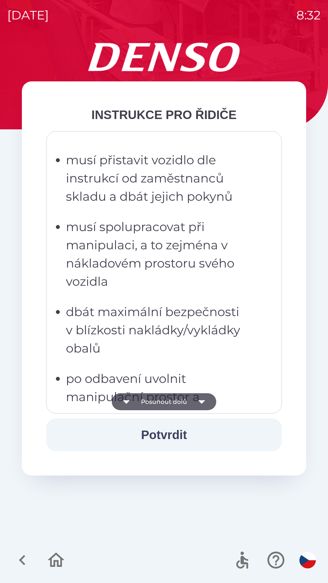
click at [193, 402] on icon "button" at bounding box center [201, 401] width 17 height 17
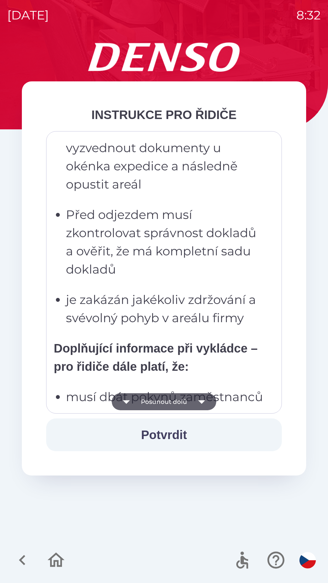
click at [170, 429] on button "Potvrdit" at bounding box center [164, 435] width 236 height 33
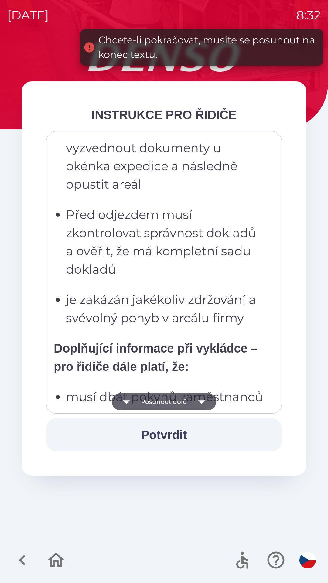
click at [202, 395] on icon "button" at bounding box center [201, 401] width 17 height 17
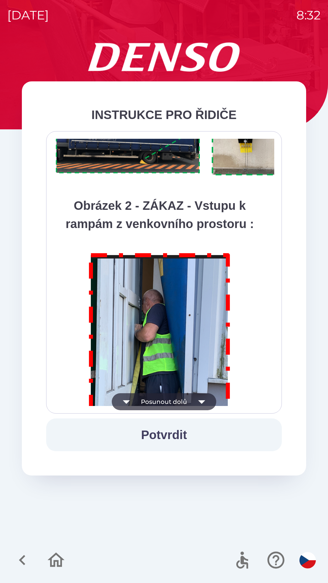
scroll to position [3414, 0]
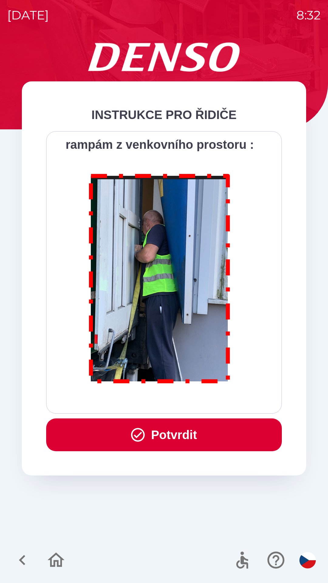
click at [177, 447] on button "Potvrdit" at bounding box center [164, 435] width 236 height 33
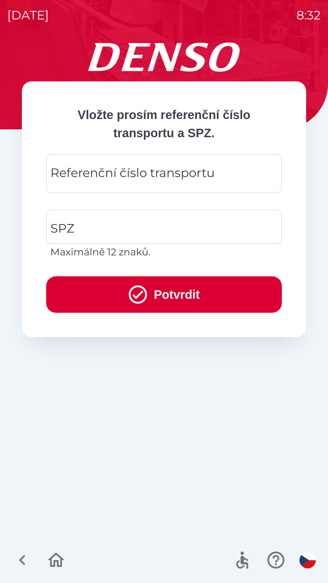
click at [180, 174] on div "Referenční číslo transportu Referenční číslo transportu" at bounding box center [164, 173] width 236 height 39
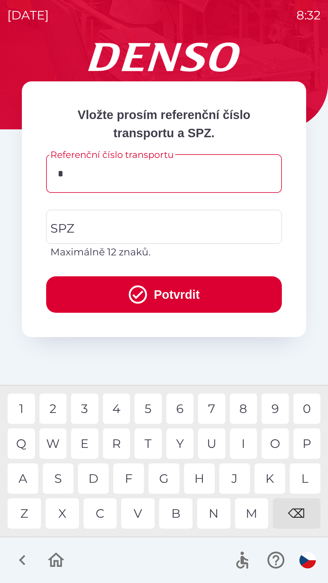
click at [180, 440] on div "Y" at bounding box center [179, 444] width 27 height 30
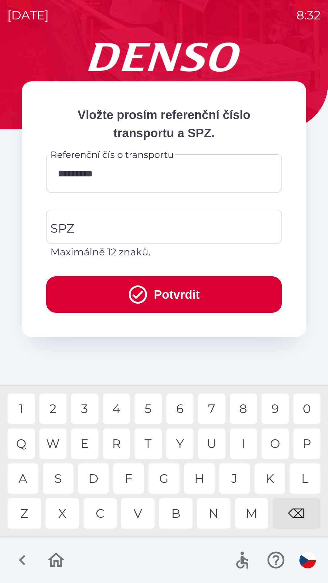
click at [86, 408] on div "3" at bounding box center [84, 409] width 27 height 30
type input "**********"
click at [138, 224] on input "SPZ" at bounding box center [159, 227] width 221 height 29
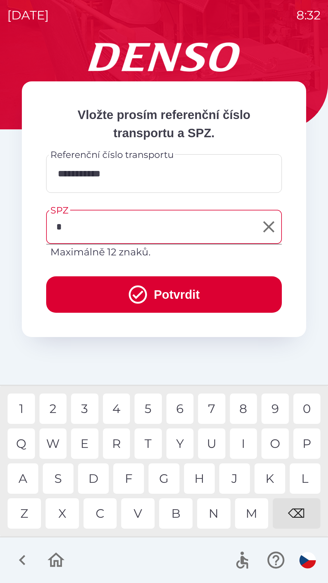
click at [212, 405] on div "7" at bounding box center [211, 409] width 27 height 30
click at [25, 404] on div "1" at bounding box center [21, 409] width 27 height 30
click at [178, 410] on div "6" at bounding box center [179, 409] width 27 height 30
type input "*******"
click at [159, 294] on button "Potvrdit" at bounding box center [164, 294] width 236 height 36
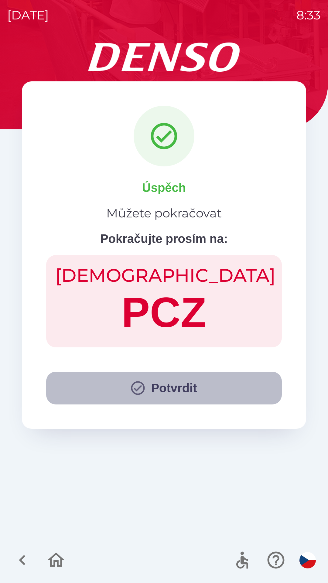
click at [155, 377] on button "Potvrdit" at bounding box center [164, 388] width 236 height 33
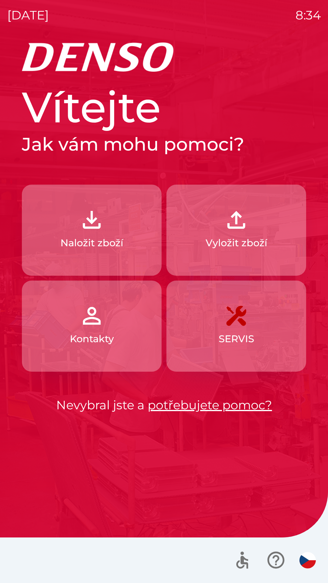
click at [78, 227] on img "button" at bounding box center [91, 220] width 27 height 27
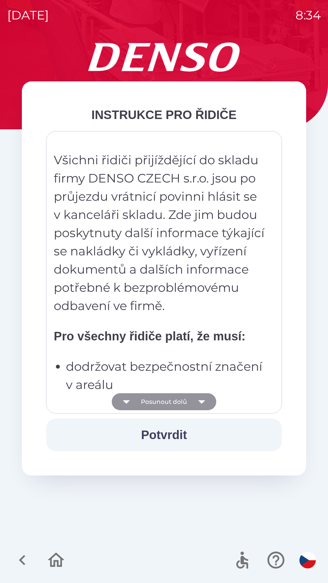
click at [140, 405] on button "Posunout dolů" at bounding box center [164, 401] width 105 height 17
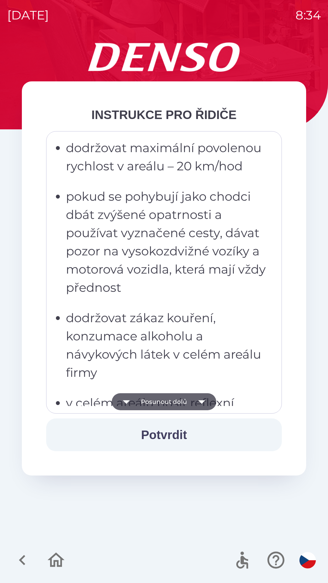
click at [143, 405] on button "Posunout dolů" at bounding box center [164, 401] width 105 height 17
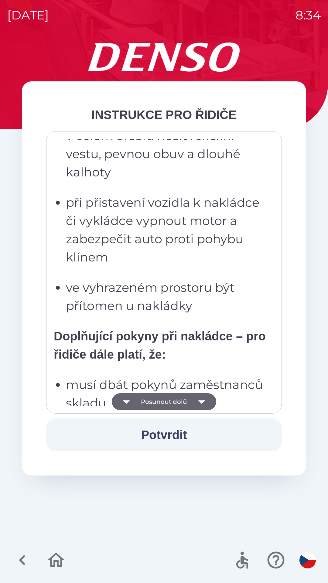
click at [149, 404] on button "Posunout dolů" at bounding box center [164, 401] width 105 height 17
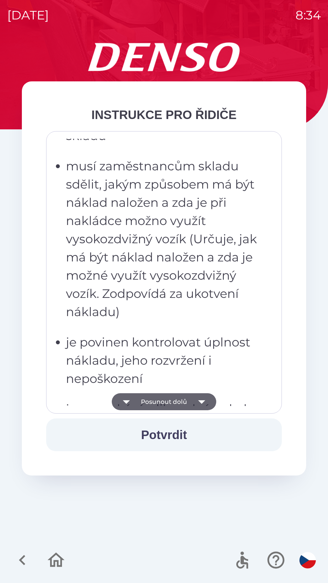
click at [152, 407] on button "Posunout dolů" at bounding box center [164, 401] width 105 height 17
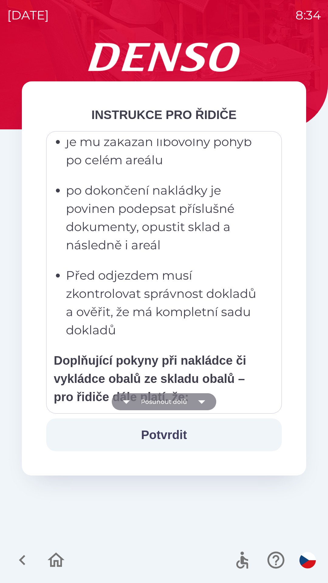
click at [152, 404] on button "Posunout dolů" at bounding box center [164, 401] width 105 height 17
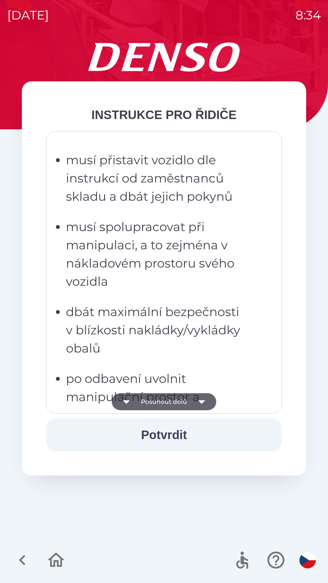
click at [150, 407] on button "Posunout dolů" at bounding box center [164, 401] width 105 height 17
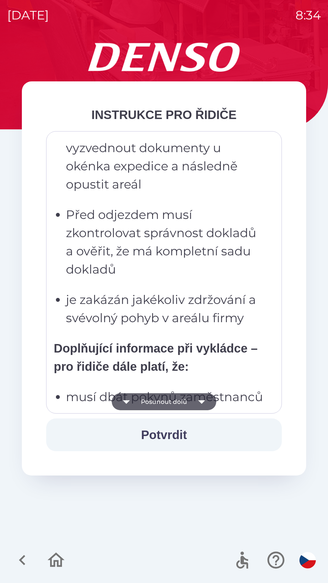
click at [150, 405] on button "Posunout dolů" at bounding box center [164, 401] width 105 height 17
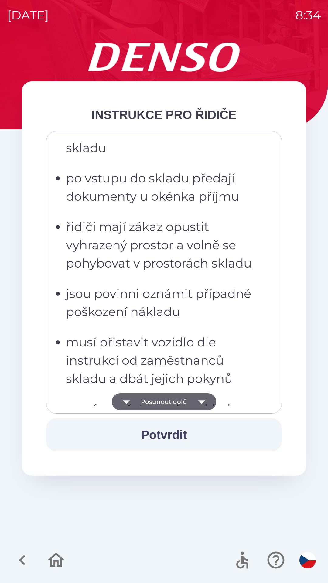
click at [154, 403] on button "Posunout dolů" at bounding box center [164, 401] width 105 height 17
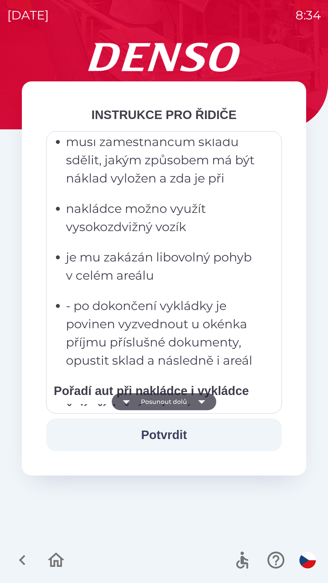
click at [152, 401] on button "Posunout dolů" at bounding box center [164, 401] width 105 height 17
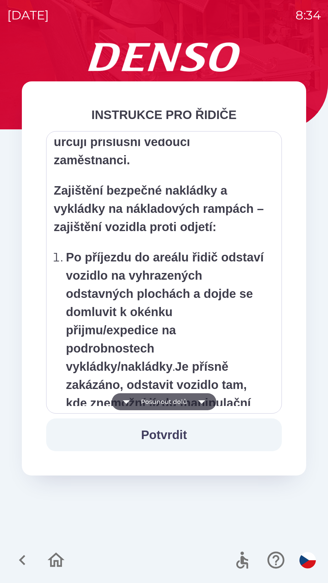
click at [153, 402] on button "Posunout dolů" at bounding box center [164, 401] width 105 height 17
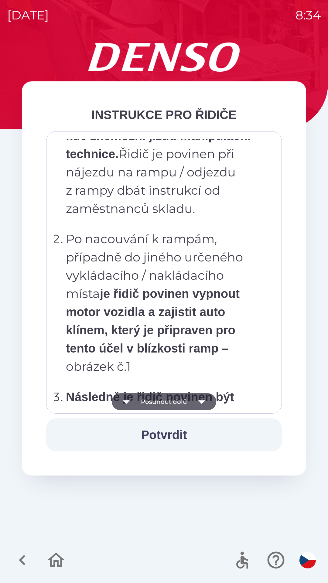
click at [150, 401] on button "Posunout dolů" at bounding box center [164, 401] width 105 height 17
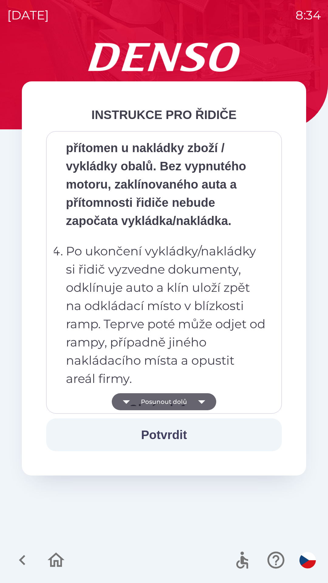
click at [148, 403] on button "Posunout dolů" at bounding box center [164, 401] width 105 height 17
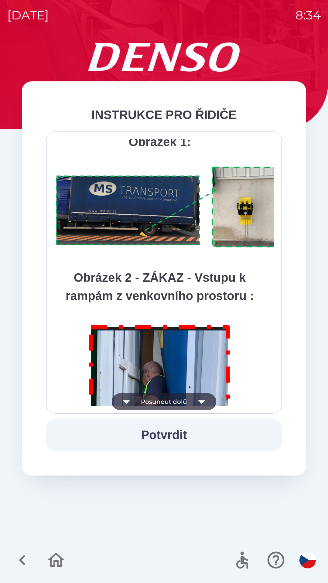
click at [151, 401] on button "Posunout dolů" at bounding box center [164, 401] width 105 height 17
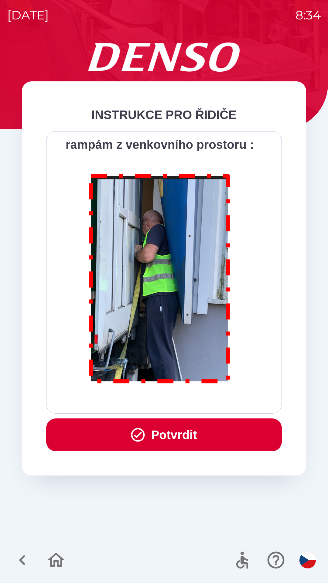
click at [152, 438] on button "Potvrdit" at bounding box center [164, 435] width 236 height 33
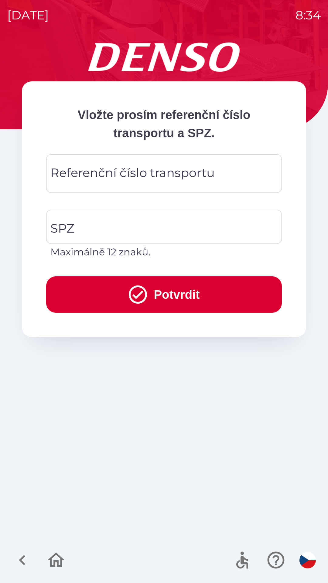
click at [84, 174] on div "Referenční číslo transportu Referenční číslo transportu" at bounding box center [164, 173] width 236 height 39
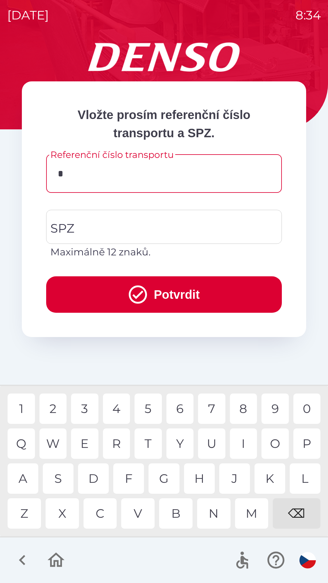
click at [86, 410] on div "3" at bounding box center [84, 409] width 27 height 30
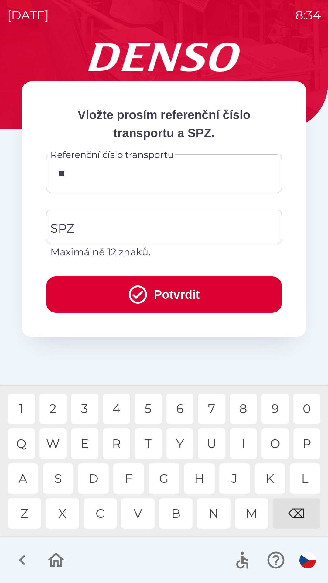
click at [113, 409] on div "4" at bounding box center [116, 409] width 27 height 30
click at [57, 410] on div "2" at bounding box center [52, 409] width 27 height 30
click at [310, 408] on div "0" at bounding box center [306, 409] width 27 height 30
type input "******"
click at [82, 414] on div "3" at bounding box center [84, 409] width 27 height 30
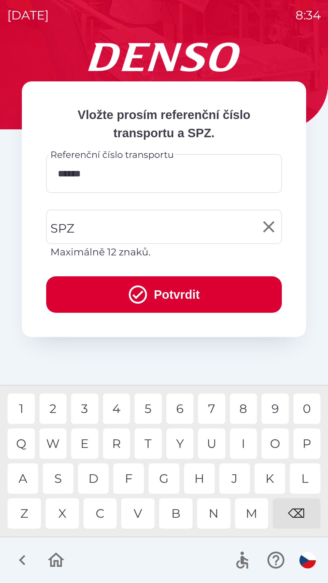
click at [90, 226] on input "SPZ" at bounding box center [159, 227] width 221 height 29
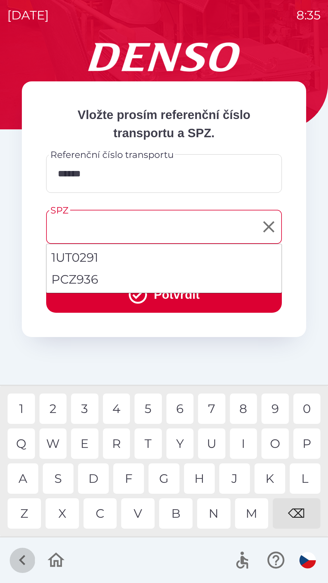
click at [24, 562] on icon "button" at bounding box center [22, 560] width 20 height 20
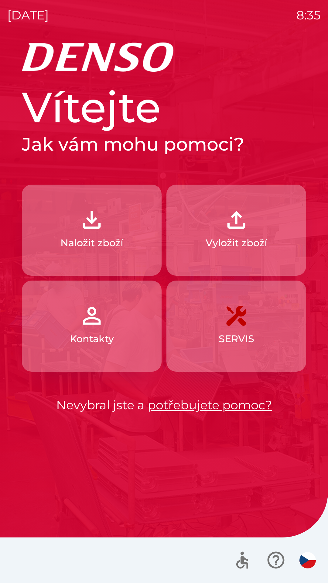
click at [86, 241] on p "Naložit zboží" at bounding box center [91, 243] width 63 height 15
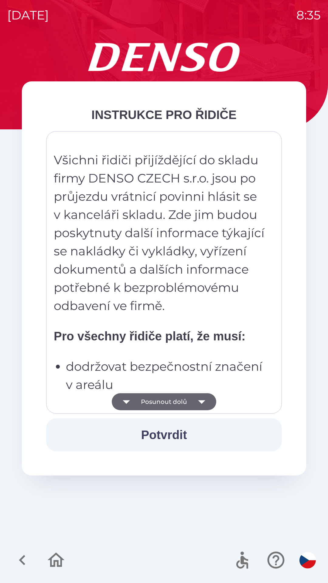
click at [138, 400] on button "Posunout dolů" at bounding box center [164, 401] width 105 height 17
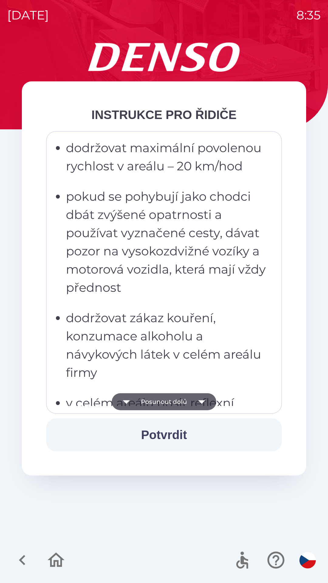
click at [141, 400] on button "Posunout dolů" at bounding box center [164, 401] width 105 height 17
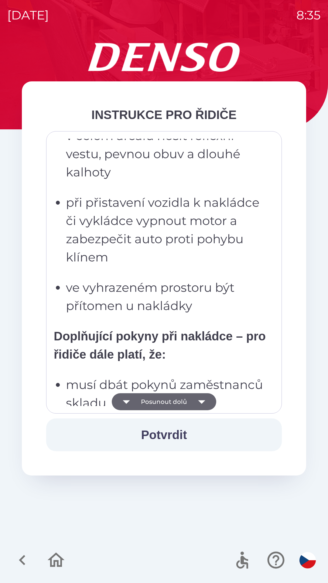
click at [140, 399] on button "Posunout dolů" at bounding box center [164, 401] width 105 height 17
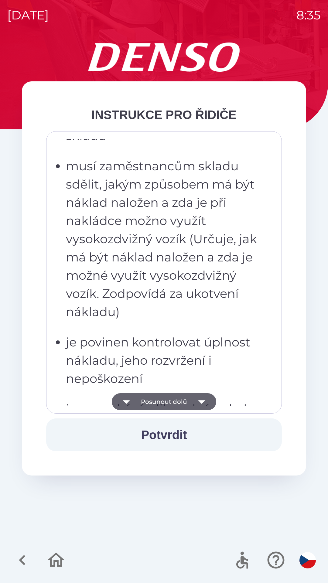
click at [142, 400] on button "Posunout dolů" at bounding box center [164, 401] width 105 height 17
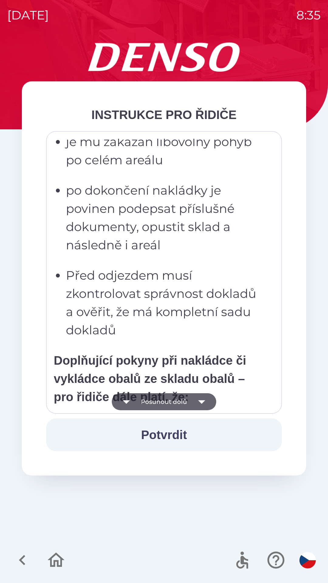
click at [146, 403] on button "Posunout dolů" at bounding box center [164, 401] width 105 height 17
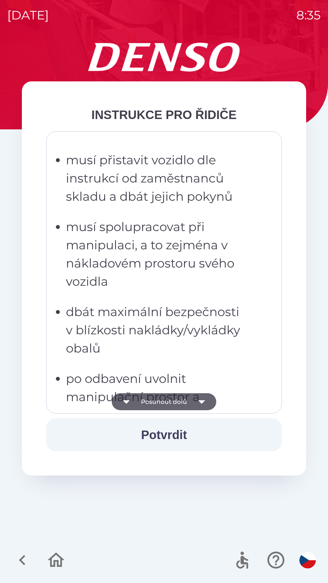
click at [145, 400] on button "Posunout dolů" at bounding box center [164, 401] width 105 height 17
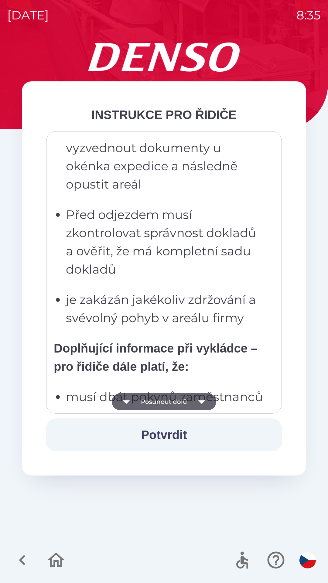
click at [148, 401] on button "Posunout dolů" at bounding box center [164, 401] width 105 height 17
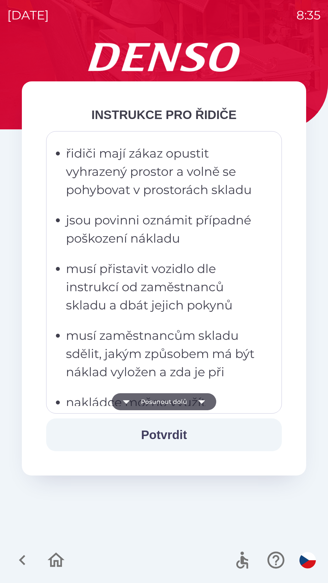
click at [148, 401] on button "Posunout dolů" at bounding box center [164, 401] width 105 height 17
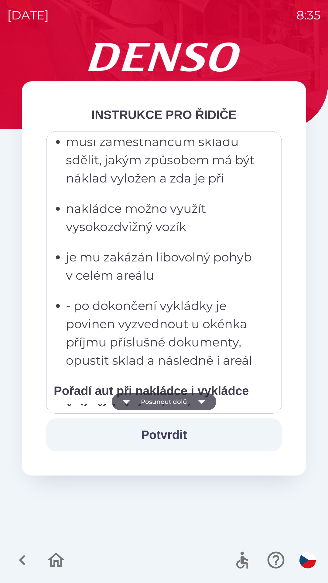
click at [149, 403] on button "Posunout dolů" at bounding box center [164, 401] width 105 height 17
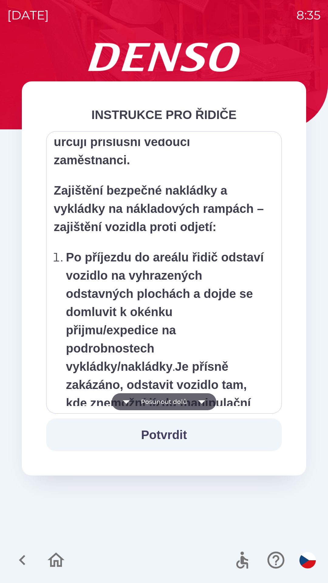
click at [152, 403] on button "Posunout dolů" at bounding box center [164, 401] width 105 height 17
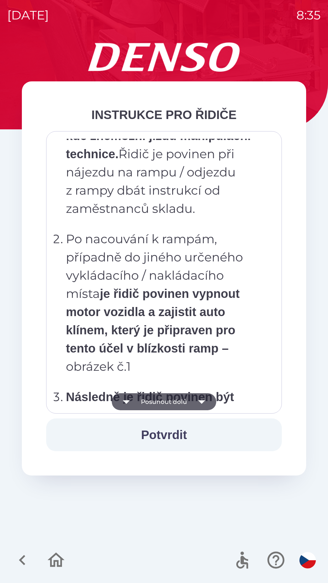
click at [152, 401] on button "Posunout dolů" at bounding box center [164, 401] width 105 height 17
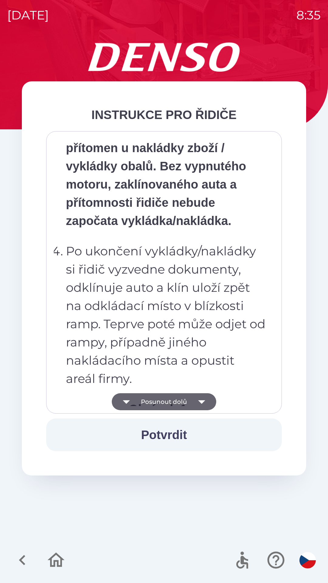
click at [153, 402] on button "Posunout dolů" at bounding box center [164, 401] width 105 height 17
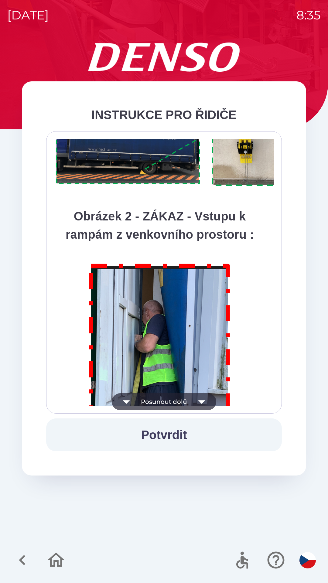
click at [152, 401] on button "Posunout dolů" at bounding box center [164, 401] width 105 height 17
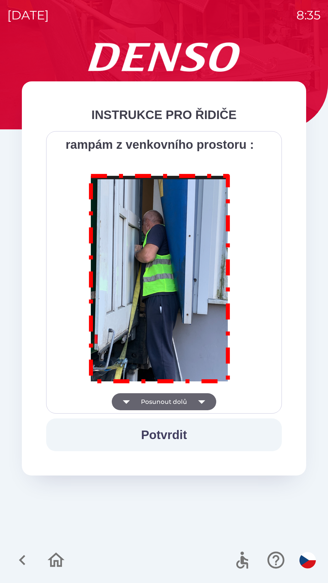
click at [153, 403] on div "Všichni řidiči přijíždějící do skladu firmy DENSO CZECH s.r.o. jsou po průjezdu…" at bounding box center [164, 272] width 221 height 267
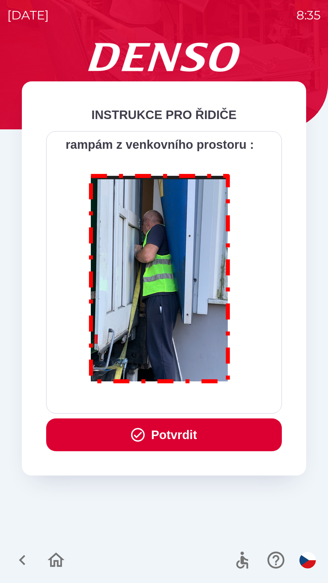
click at [153, 401] on div "Všichni řidiči přijíždějící do skladu firmy DENSO CZECH s.r.o. jsou po průjezdu…" at bounding box center [164, 272] width 221 height 267
click at [151, 430] on button "Potvrdit" at bounding box center [164, 435] width 236 height 33
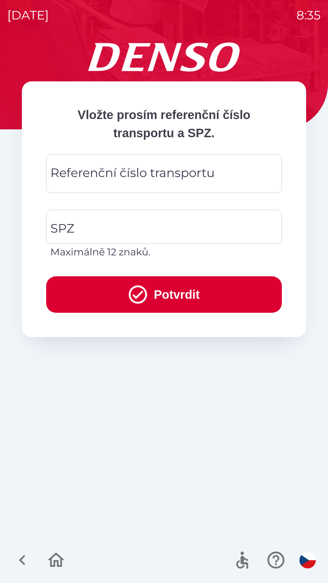
click at [76, 180] on div "Referenční číslo transportu Referenční číslo transportu" at bounding box center [164, 173] width 236 height 39
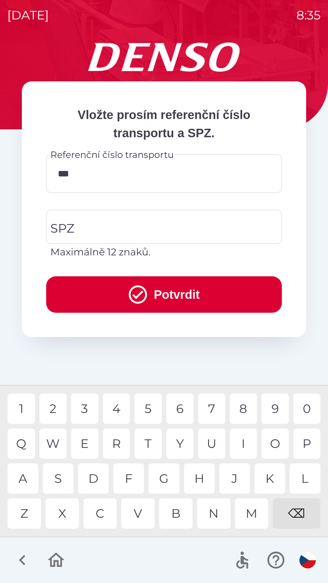
click at [146, 407] on div "5" at bounding box center [148, 409] width 27 height 30
click at [53, 414] on div "2" at bounding box center [52, 409] width 27 height 30
click at [309, 410] on div "0" at bounding box center [306, 409] width 27 height 30
type input "******"
click at [83, 407] on div "3" at bounding box center [84, 409] width 27 height 30
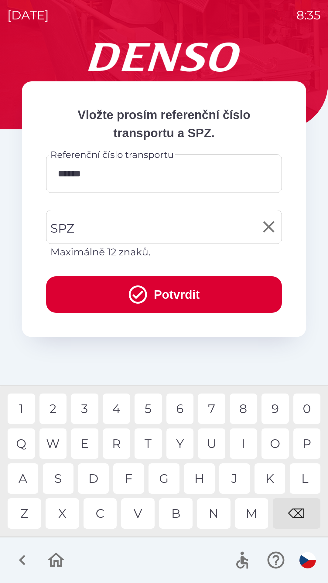
click at [79, 226] on input "SPZ" at bounding box center [159, 227] width 221 height 29
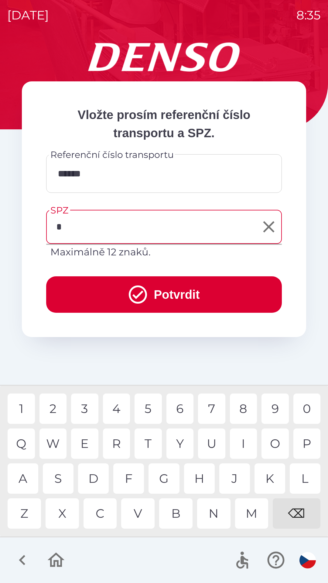
click at [213, 408] on div "7" at bounding box center [211, 409] width 27 height 30
click at [85, 408] on div "3" at bounding box center [84, 409] width 27 height 30
click at [115, 408] on div "4" at bounding box center [116, 409] width 27 height 30
click at [53, 407] on div "2" at bounding box center [52, 409] width 27 height 30
type input "*******"
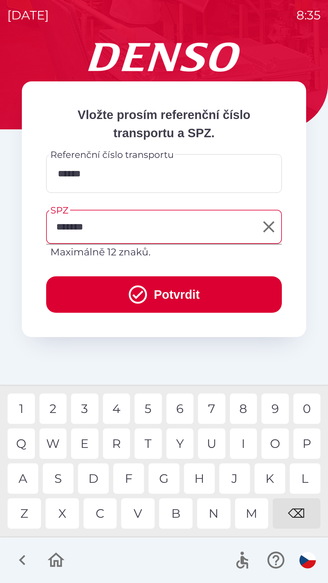
click at [236, 408] on div "8" at bounding box center [243, 409] width 27 height 30
click at [138, 288] on icon "submit" at bounding box center [138, 295] width 22 height 22
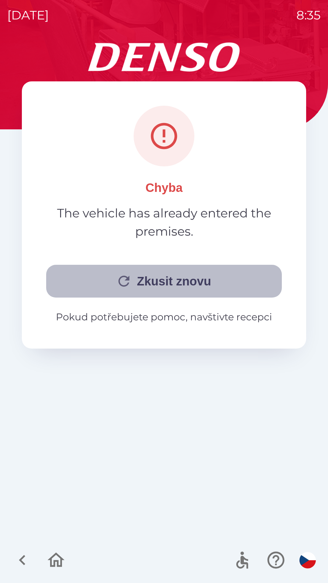
click at [148, 285] on button "Zkusit znovu" at bounding box center [164, 281] width 236 height 33
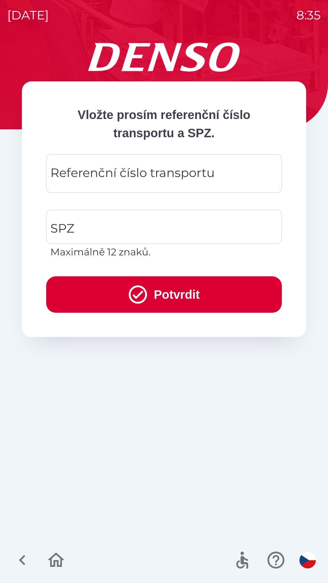
click at [67, 180] on div "Referenční číslo transportu Referenční číslo transportu" at bounding box center [164, 173] width 236 height 39
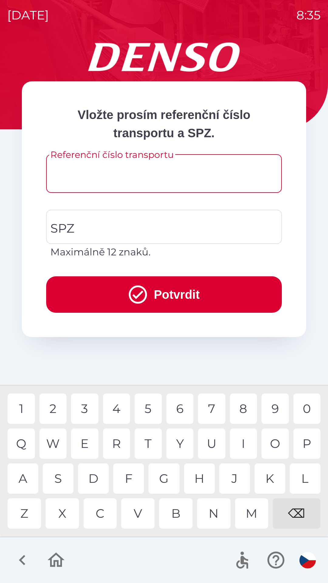
click at [70, 170] on input "Referenční číslo transportu" at bounding box center [163, 174] width 221 height 24
click at [87, 408] on div "3" at bounding box center [84, 409] width 27 height 30
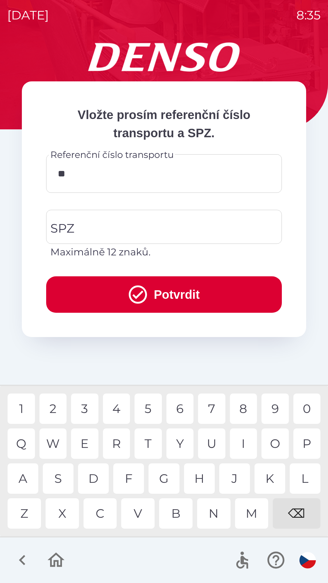
click at [117, 411] on div "4" at bounding box center [116, 409] width 27 height 30
click at [148, 410] on div "5" at bounding box center [148, 409] width 27 height 30
click at [53, 408] on div "2" at bounding box center [52, 409] width 27 height 30
click at [308, 408] on div "0" at bounding box center [306, 409] width 27 height 30
type input "******"
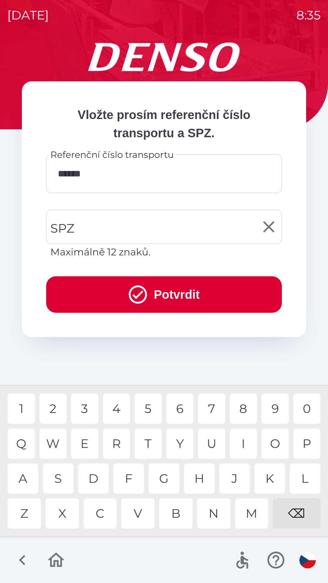
click at [78, 232] on input "SPZ" at bounding box center [159, 227] width 221 height 29
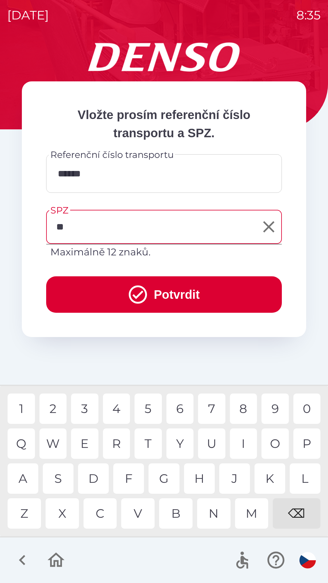
click at [103, 510] on div "C" at bounding box center [100, 514] width 33 height 30
click at [90, 412] on div "3" at bounding box center [84, 409] width 27 height 30
click at [114, 413] on div "4" at bounding box center [116, 409] width 27 height 30
click at [53, 406] on div "2" at bounding box center [52, 409] width 27 height 30
click at [311, 407] on div "0" at bounding box center [306, 409] width 27 height 30
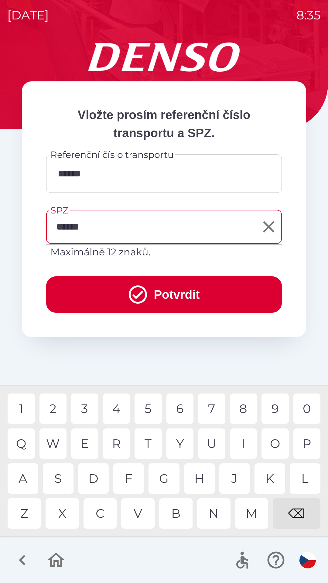
type input "*******"
click at [134, 296] on icon "submit" at bounding box center [138, 295] width 22 height 22
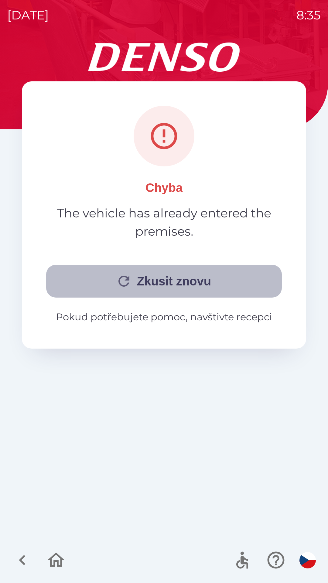
click at [154, 284] on button "Zkusit znovu" at bounding box center [164, 281] width 236 height 33
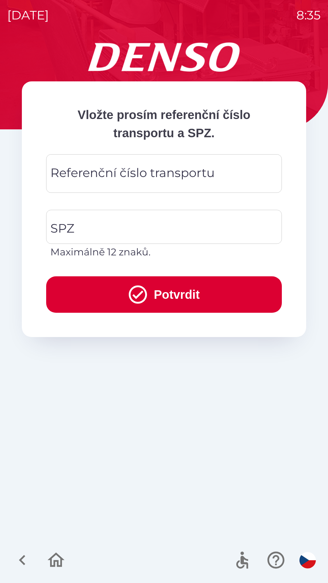
click at [77, 175] on div "Referenční číslo transportu Referenční číslo transportu" at bounding box center [164, 173] width 236 height 39
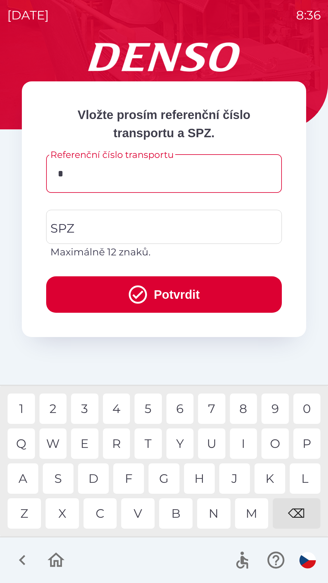
click at [142, 407] on div "5" at bounding box center [148, 409] width 27 height 30
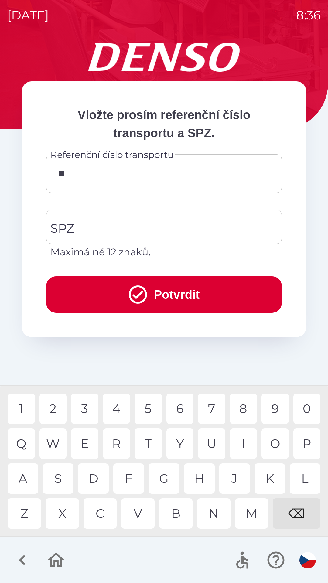
click at [210, 407] on div "7" at bounding box center [211, 409] width 27 height 30
click at [148, 408] on div "5" at bounding box center [148, 409] width 27 height 30
click at [85, 409] on div "3" at bounding box center [84, 409] width 27 height 30
click at [22, 408] on div "1" at bounding box center [21, 409] width 27 height 30
click at [122, 409] on div "4" at bounding box center [116, 409] width 27 height 30
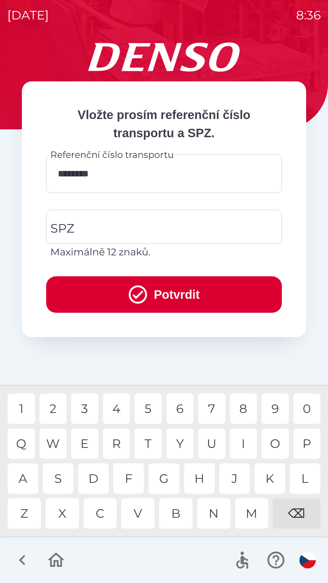
click at [85, 413] on div "3" at bounding box center [84, 409] width 27 height 30
type input "*********"
click at [86, 233] on input "SPZ" at bounding box center [159, 227] width 221 height 29
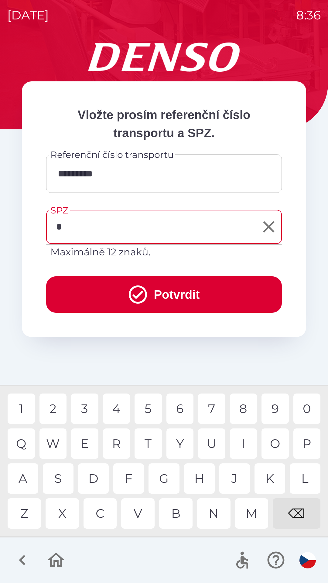
click at [217, 408] on div "7" at bounding box center [211, 409] width 27 height 30
click at [104, 514] on div "C" at bounding box center [100, 514] width 33 height 30
click at [117, 408] on div "4" at bounding box center [116, 409] width 27 height 30
click at [50, 409] on div "2" at bounding box center [52, 409] width 27 height 30
click at [309, 410] on div "0" at bounding box center [306, 409] width 27 height 30
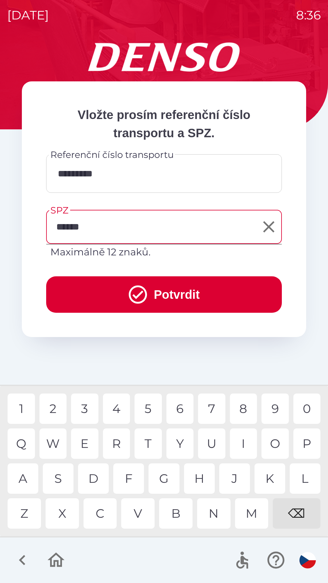
type input "*******"
click at [242, 411] on div "8" at bounding box center [243, 409] width 27 height 30
click at [148, 299] on button "Potvrdit" at bounding box center [164, 294] width 236 height 36
